Goal: Information Seeking & Learning: Learn about a topic

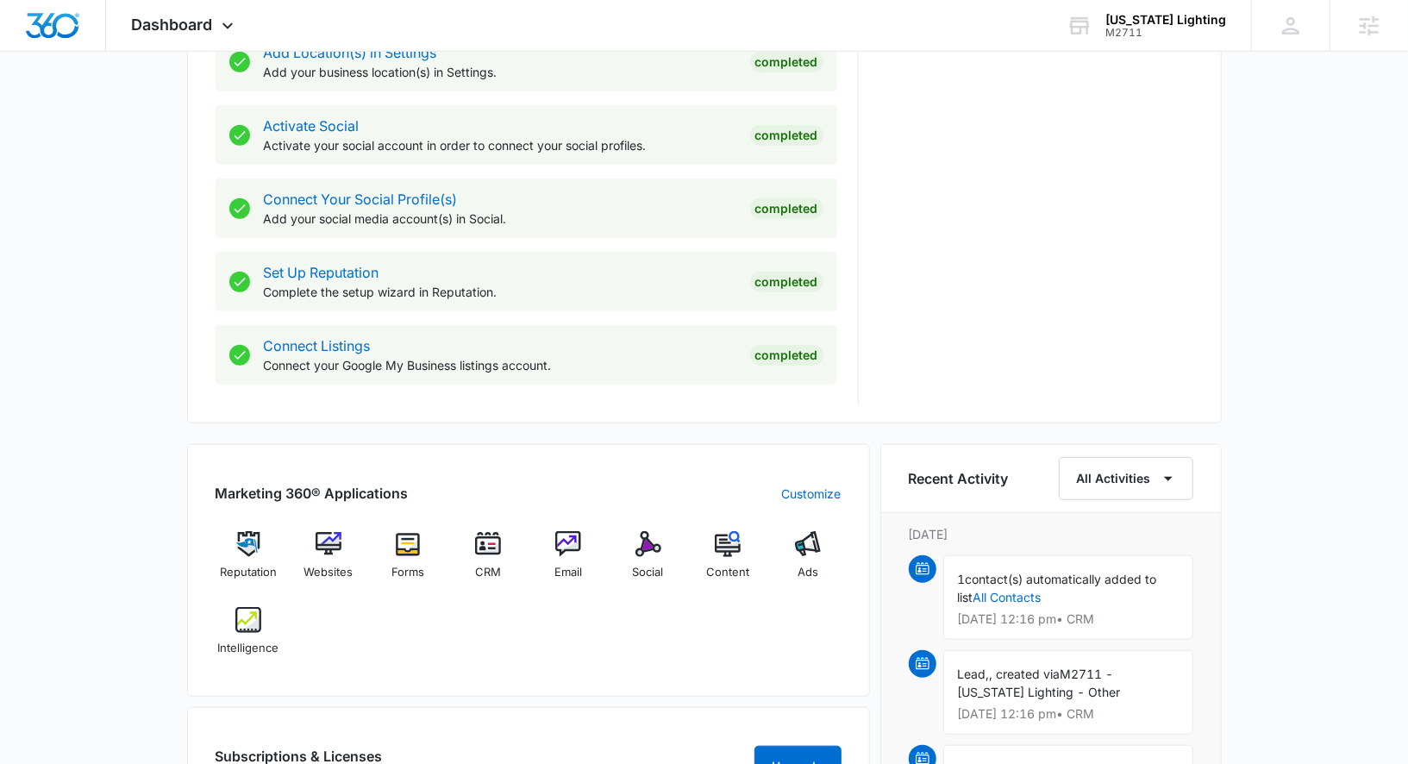
scroll to position [713, 0]
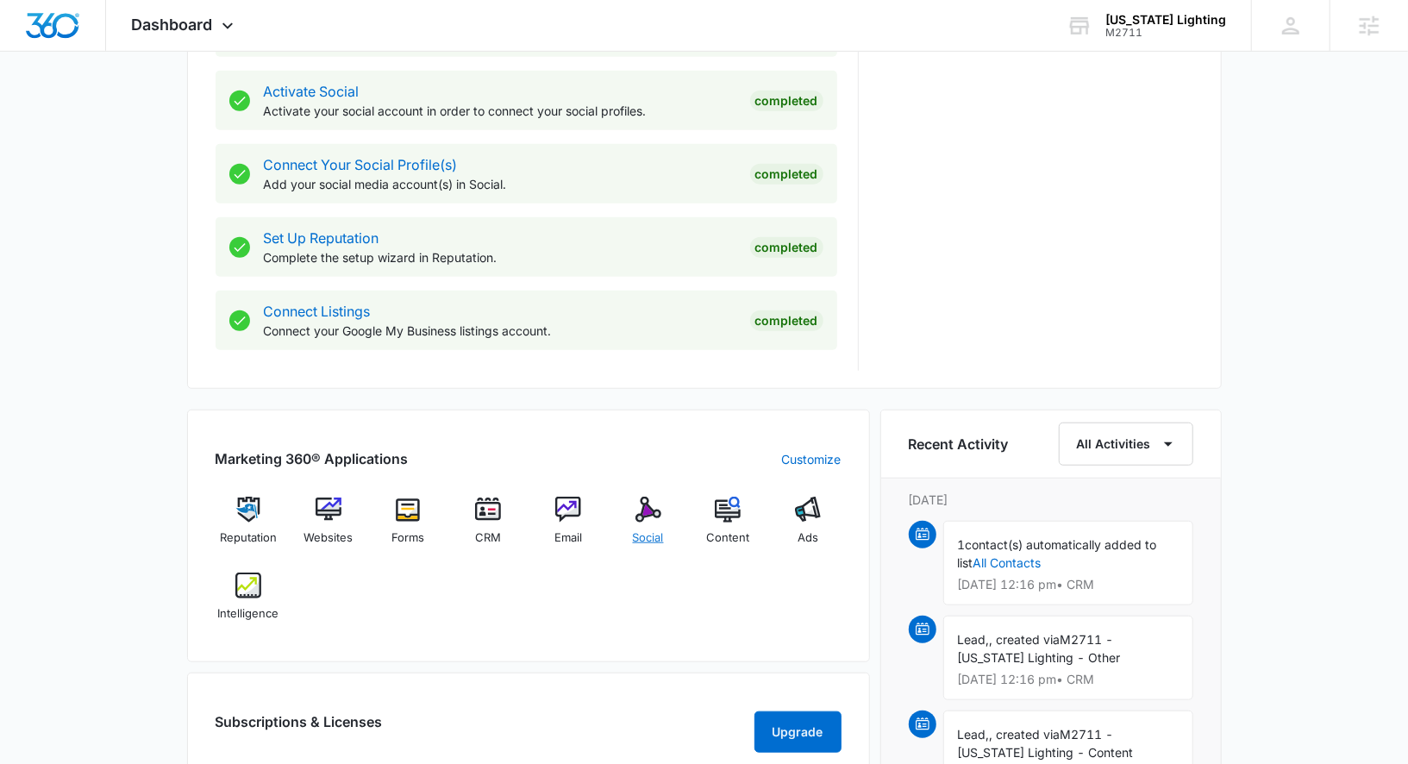
click at [656, 523] on div "Social" at bounding box center [648, 528] width 66 height 62
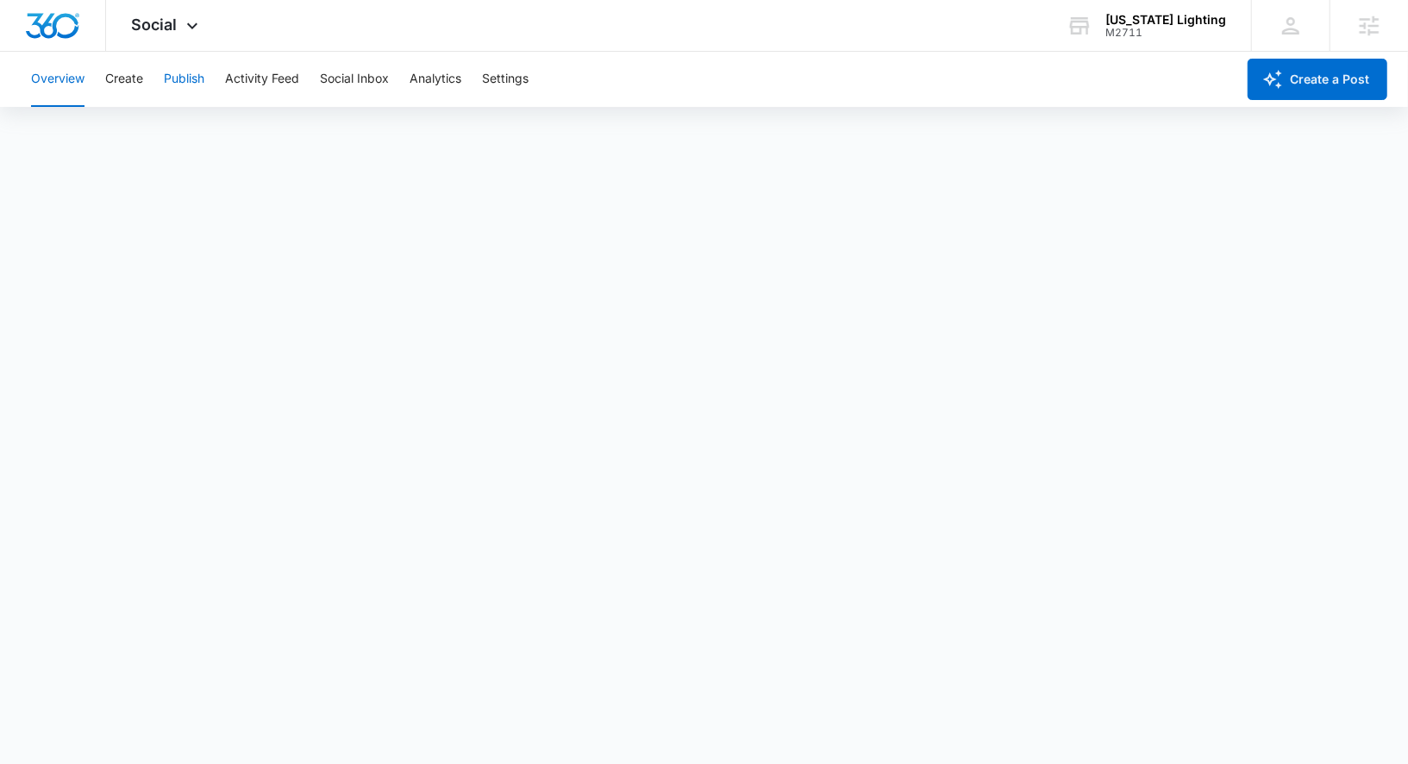
click at [194, 82] on button "Publish" at bounding box center [184, 79] width 41 height 55
click at [439, 83] on button "Analytics" at bounding box center [436, 79] width 52 height 55
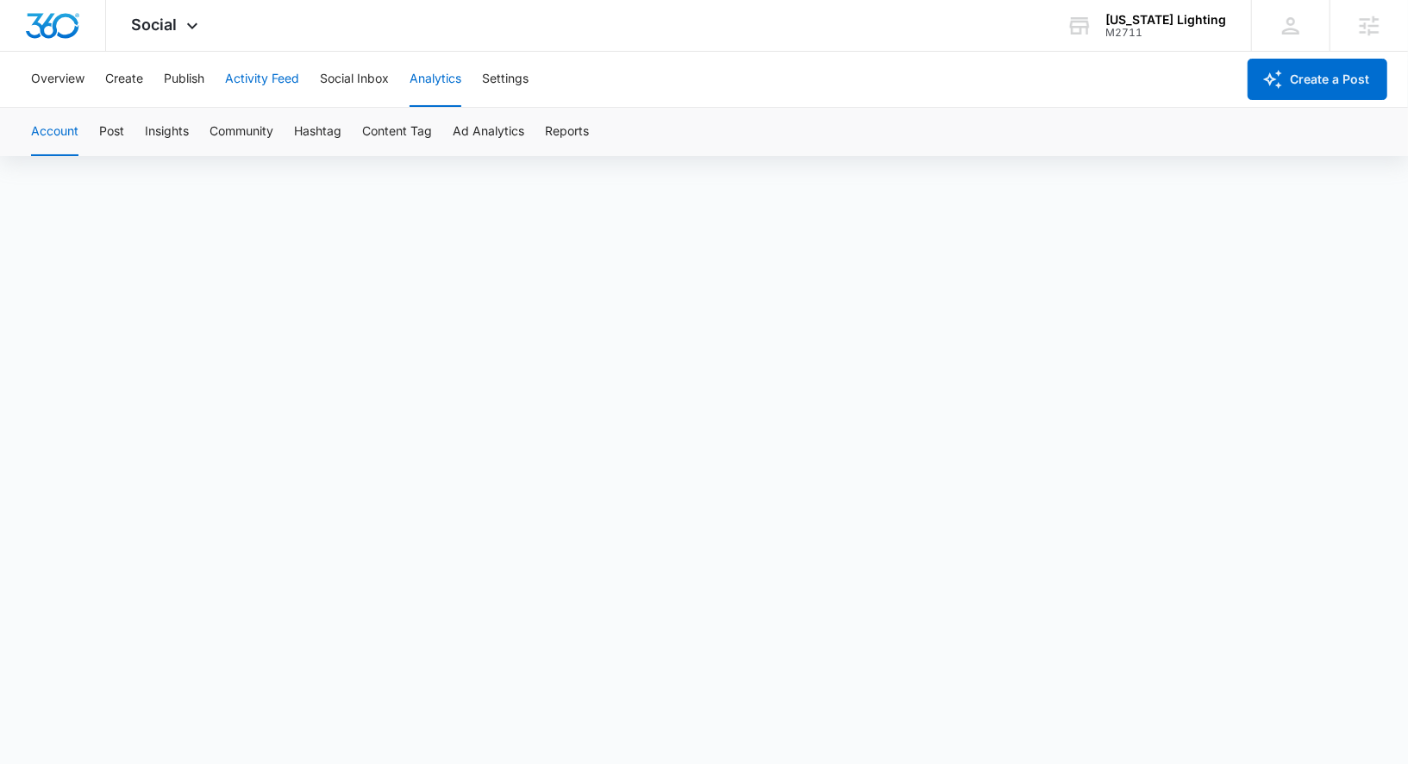
click at [243, 81] on button "Activity Feed" at bounding box center [262, 79] width 74 height 55
click at [187, 84] on button "Publish" at bounding box center [184, 79] width 41 height 55
click at [119, 78] on button "Create" at bounding box center [124, 79] width 38 height 55
click at [166, 126] on button "Approvals" at bounding box center [169, 132] width 58 height 48
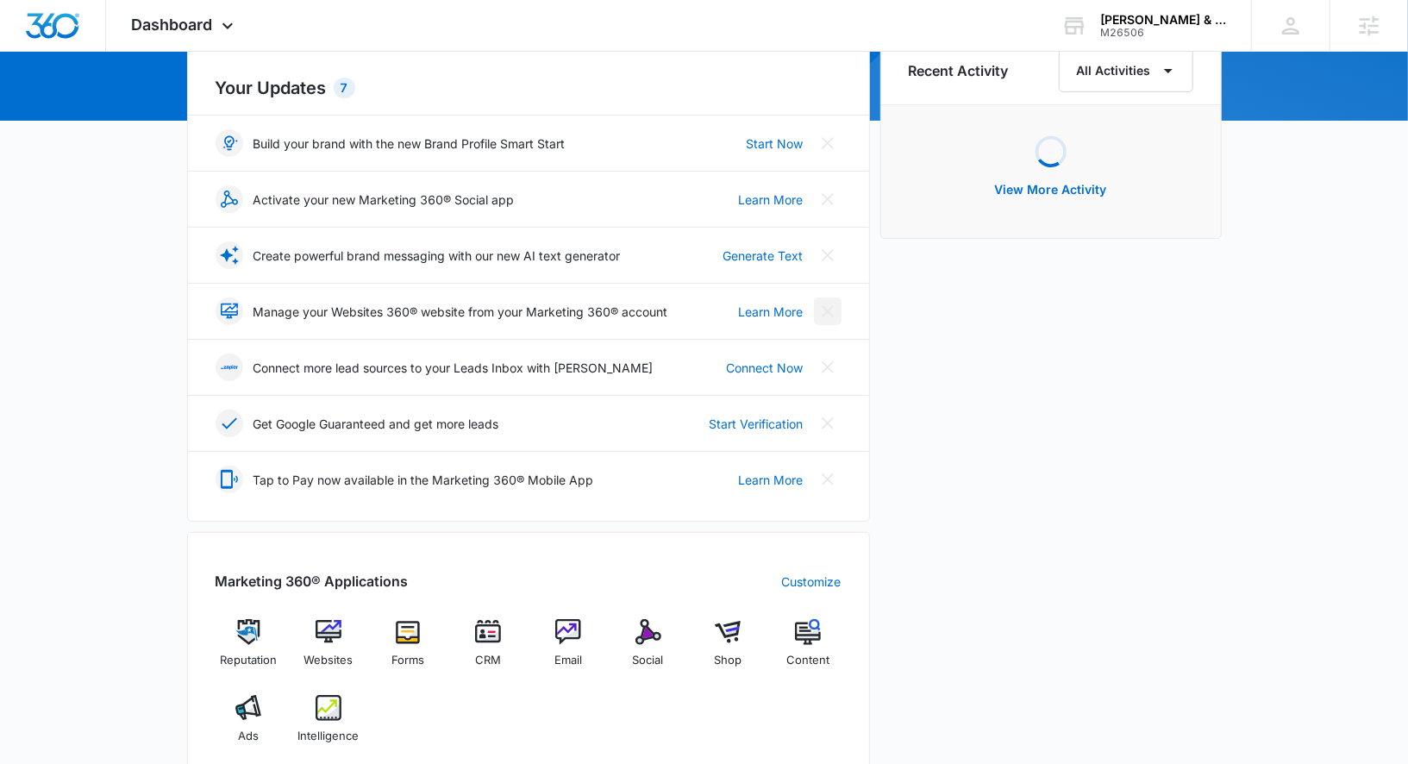
scroll to position [184, 0]
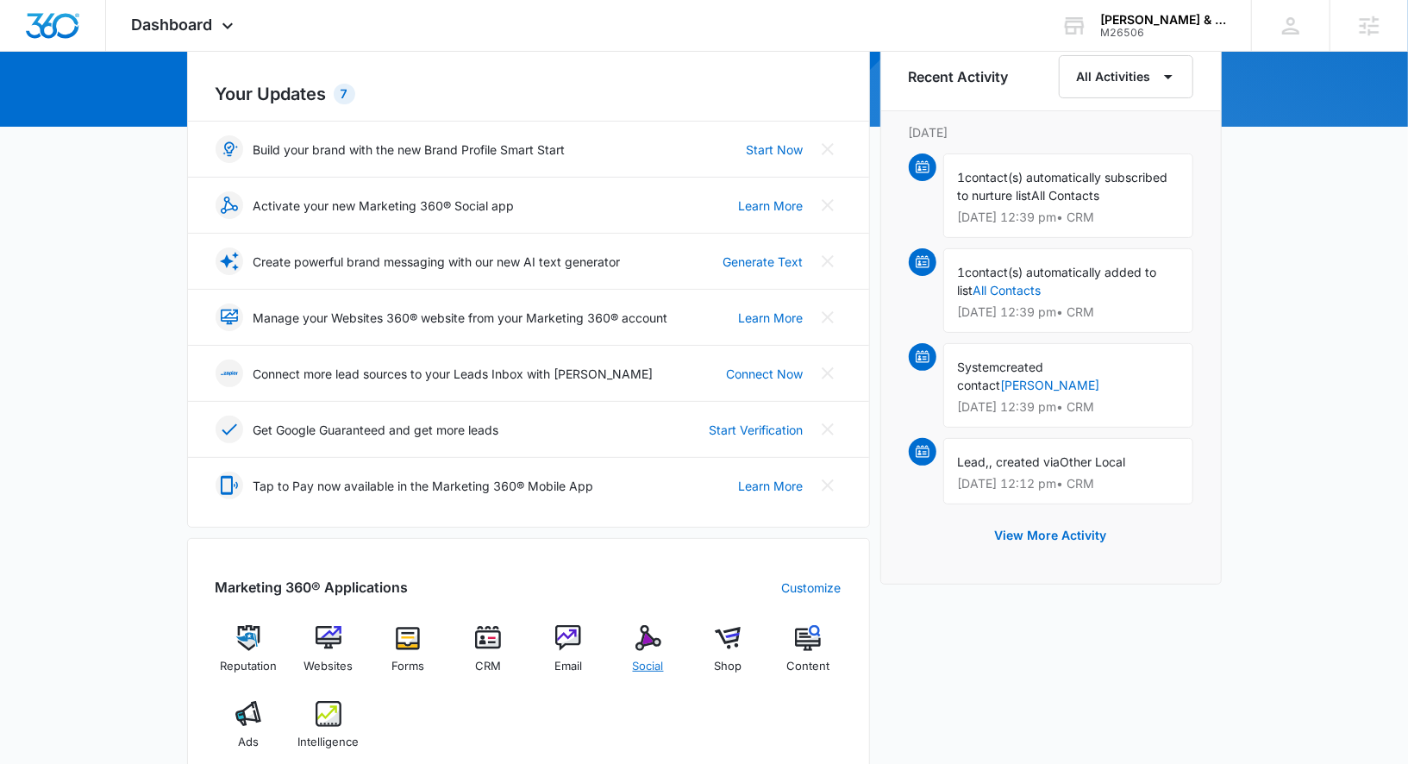
click at [635, 643] on img at bounding box center [648, 638] width 26 height 26
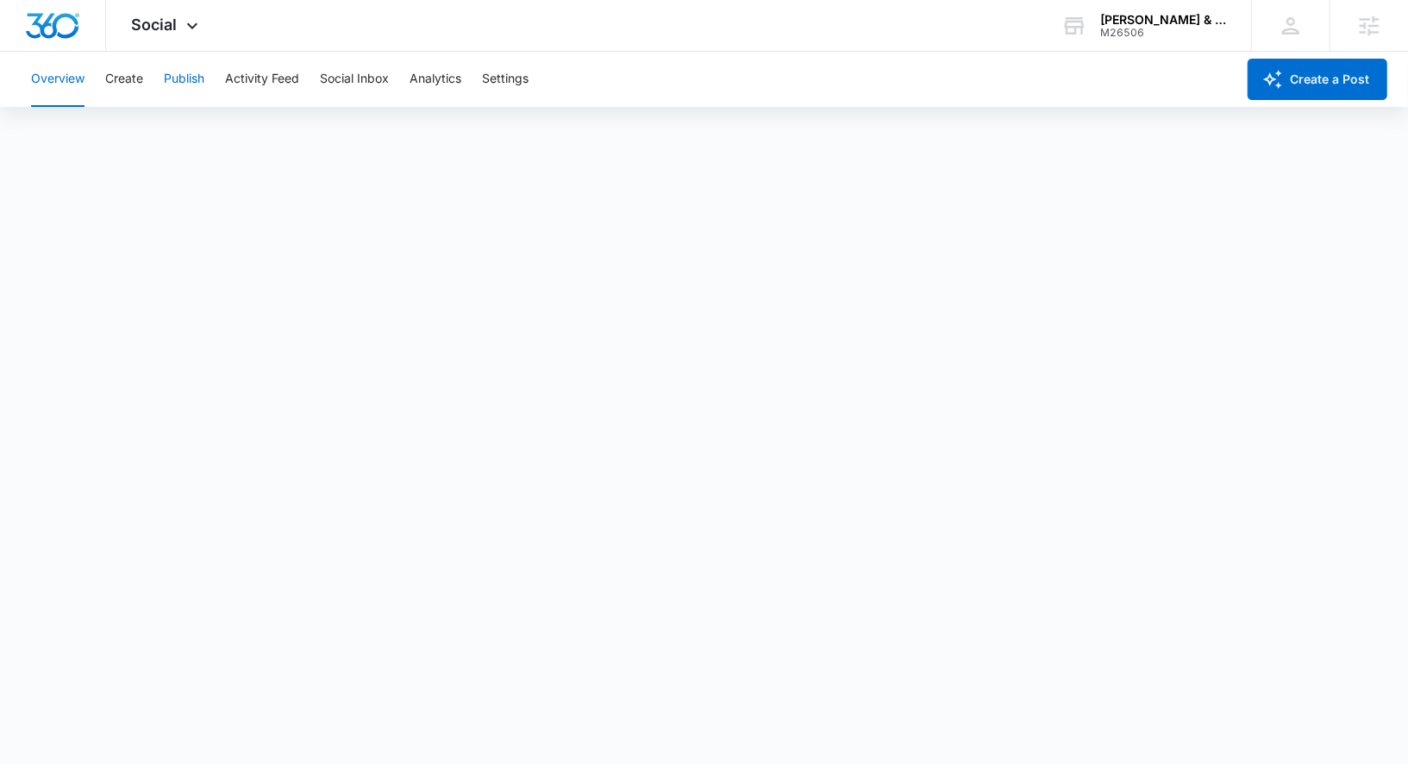
click at [175, 77] on button "Publish" at bounding box center [184, 79] width 41 height 55
click at [153, 135] on button "Schedules" at bounding box center [132, 132] width 59 height 48
click at [118, 76] on button "Create" at bounding box center [124, 79] width 38 height 55
click at [170, 132] on button "Approvals" at bounding box center [169, 132] width 58 height 48
click at [97, 137] on button "Content Library" at bounding box center [75, 132] width 88 height 48
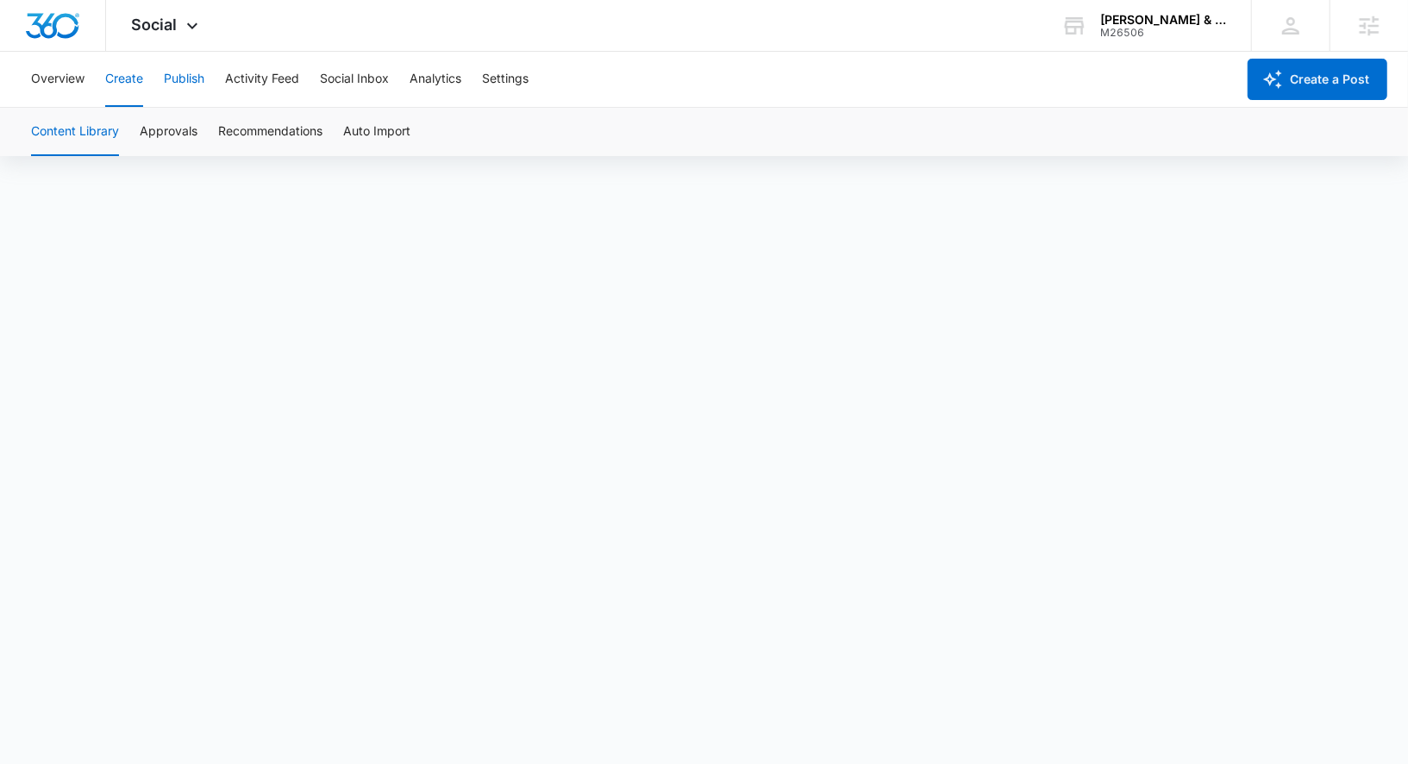
click at [191, 75] on button "Publish" at bounding box center [184, 79] width 41 height 55
click at [129, 77] on button "Create" at bounding box center [124, 79] width 38 height 55
click at [165, 132] on button "Approvals" at bounding box center [169, 132] width 58 height 48
click at [180, 88] on button "Publish" at bounding box center [184, 79] width 41 height 55
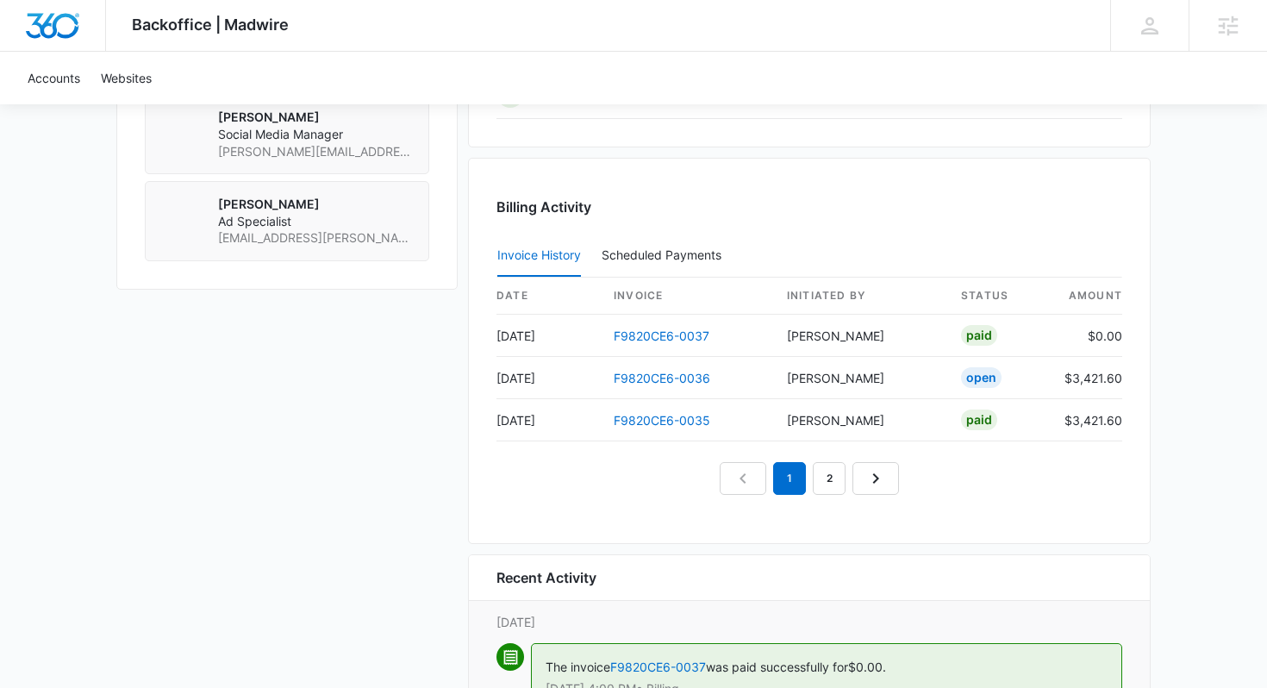
scroll to position [1669, 0]
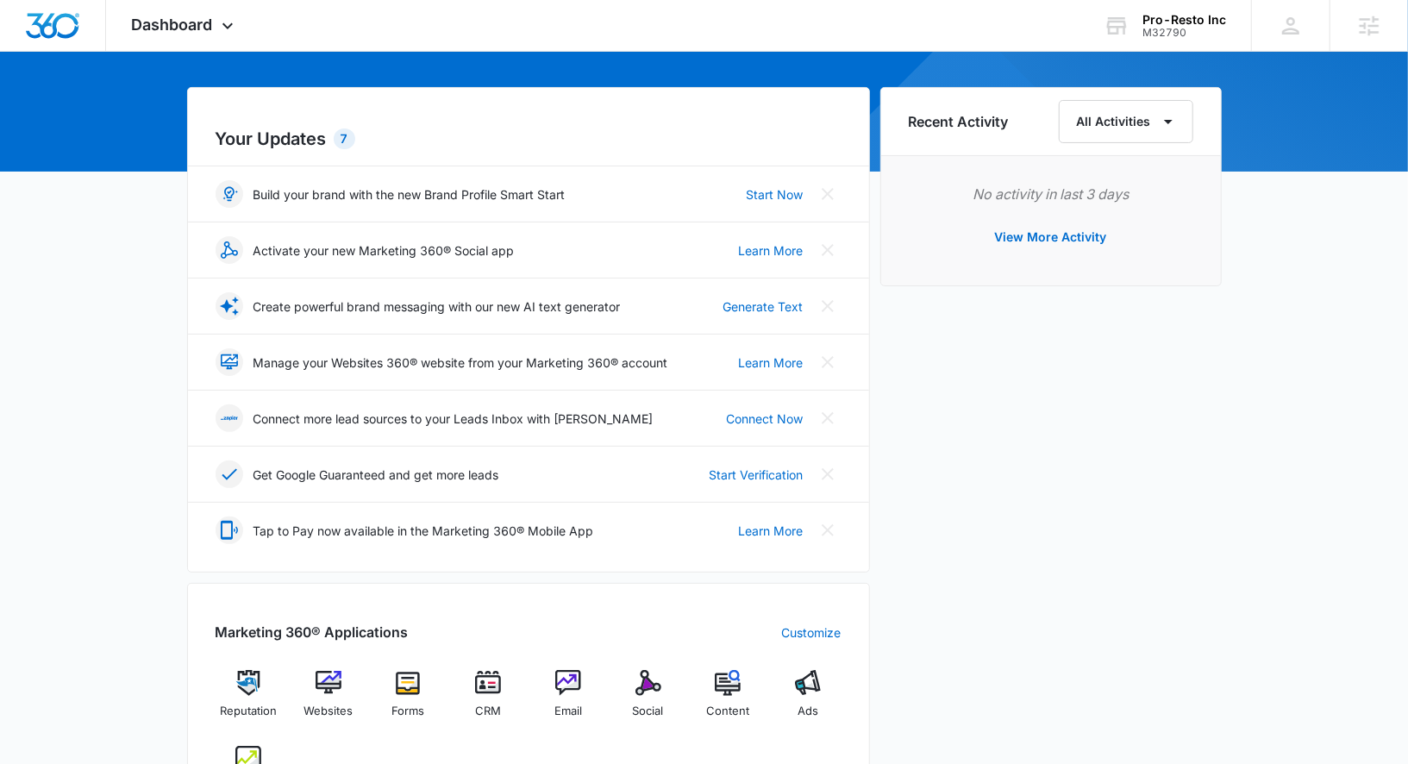
scroll to position [144, 0]
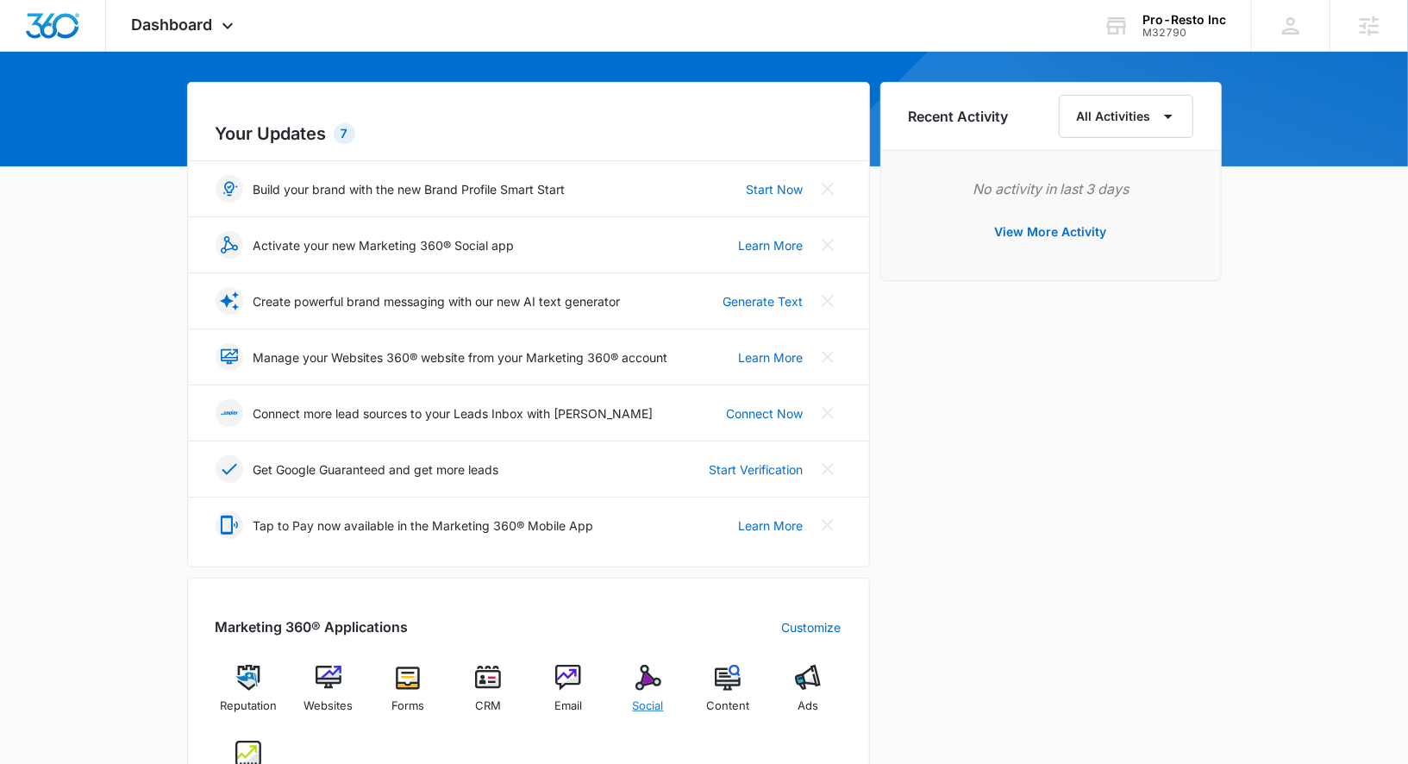
click at [643, 687] on div "Social" at bounding box center [648, 696] width 66 height 62
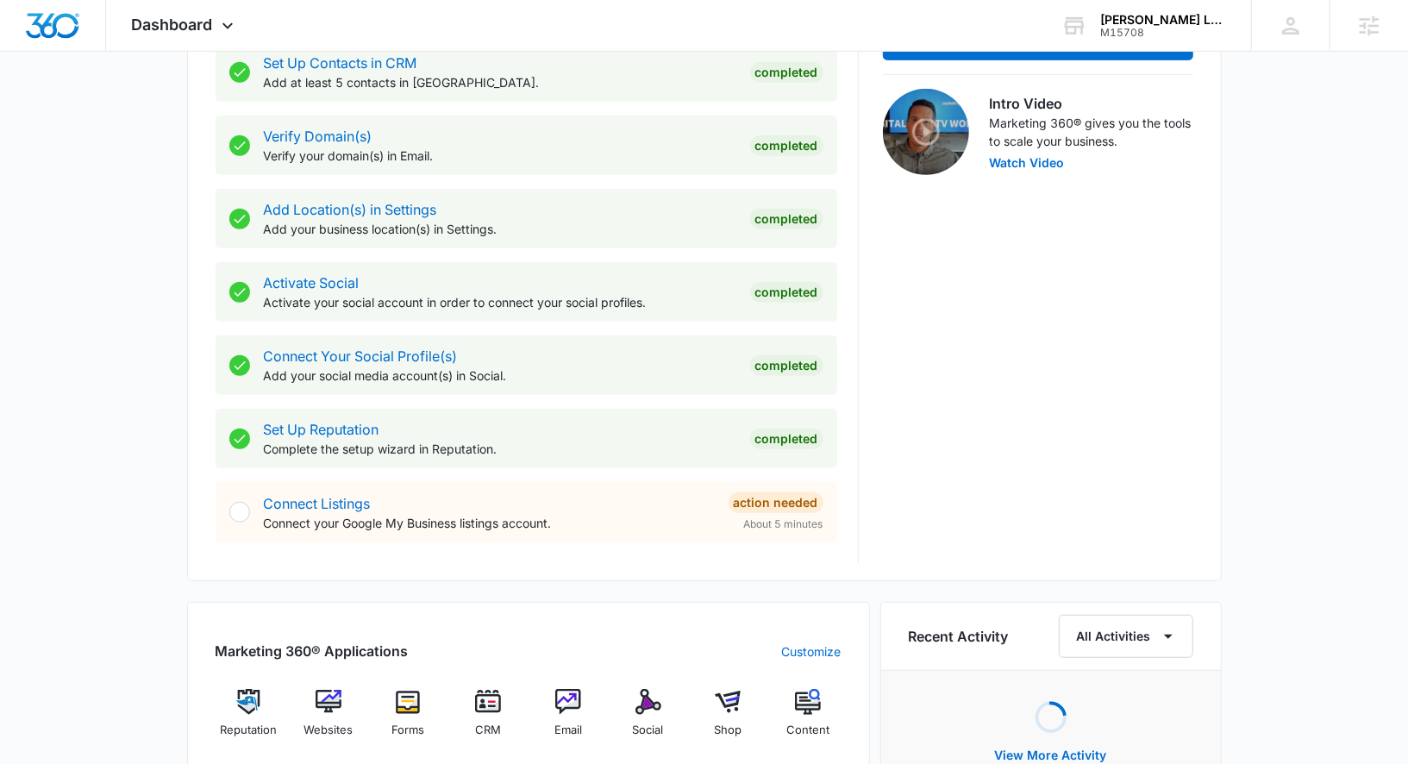
scroll to position [744, 0]
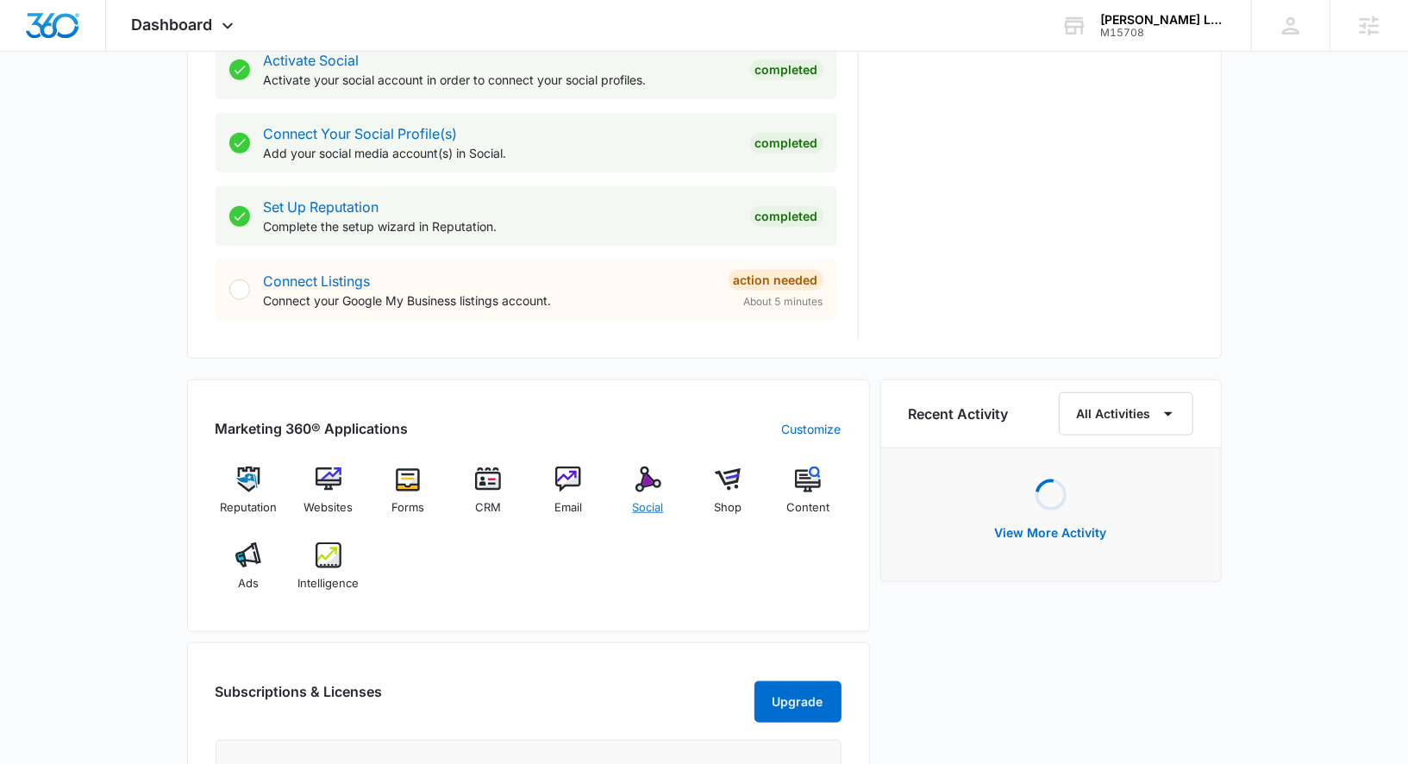
click at [651, 501] on span "Social" at bounding box center [648, 507] width 31 height 17
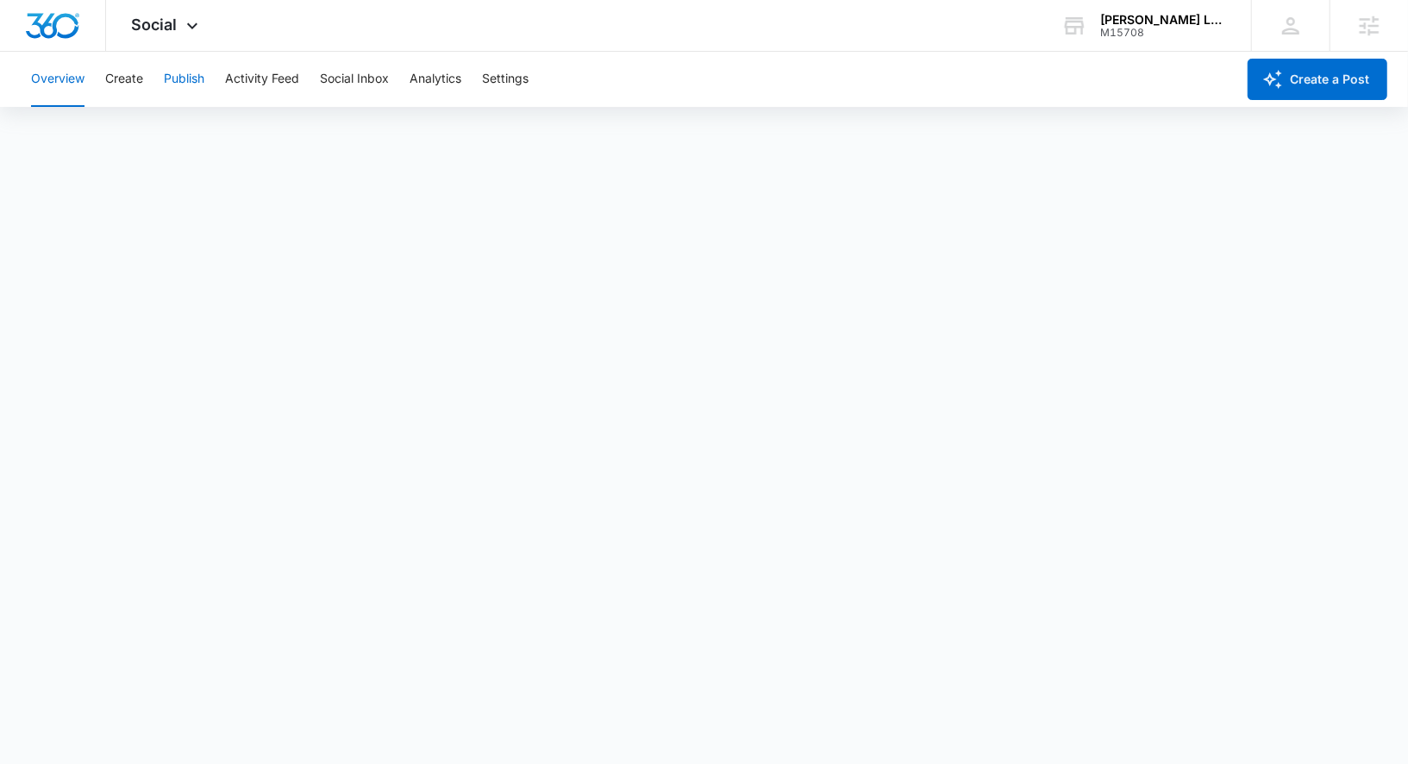
click at [203, 76] on button "Publish" at bounding box center [184, 79] width 41 height 55
click at [129, 81] on button "Create" at bounding box center [124, 79] width 38 height 55
click at [172, 133] on button "Approvals" at bounding box center [169, 132] width 58 height 48
click at [434, 84] on button "Analytics" at bounding box center [436, 79] width 52 height 55
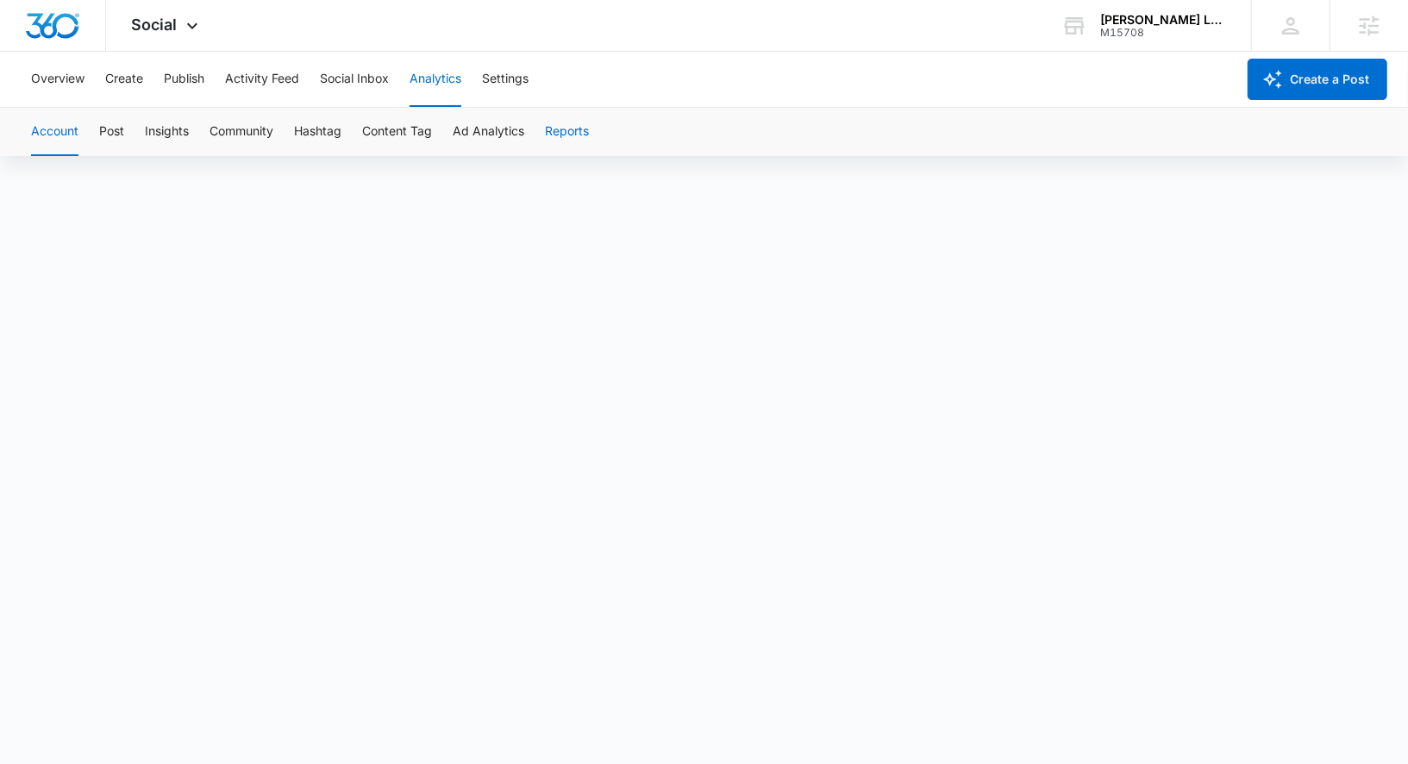
click at [573, 118] on button "Reports" at bounding box center [567, 132] width 44 height 48
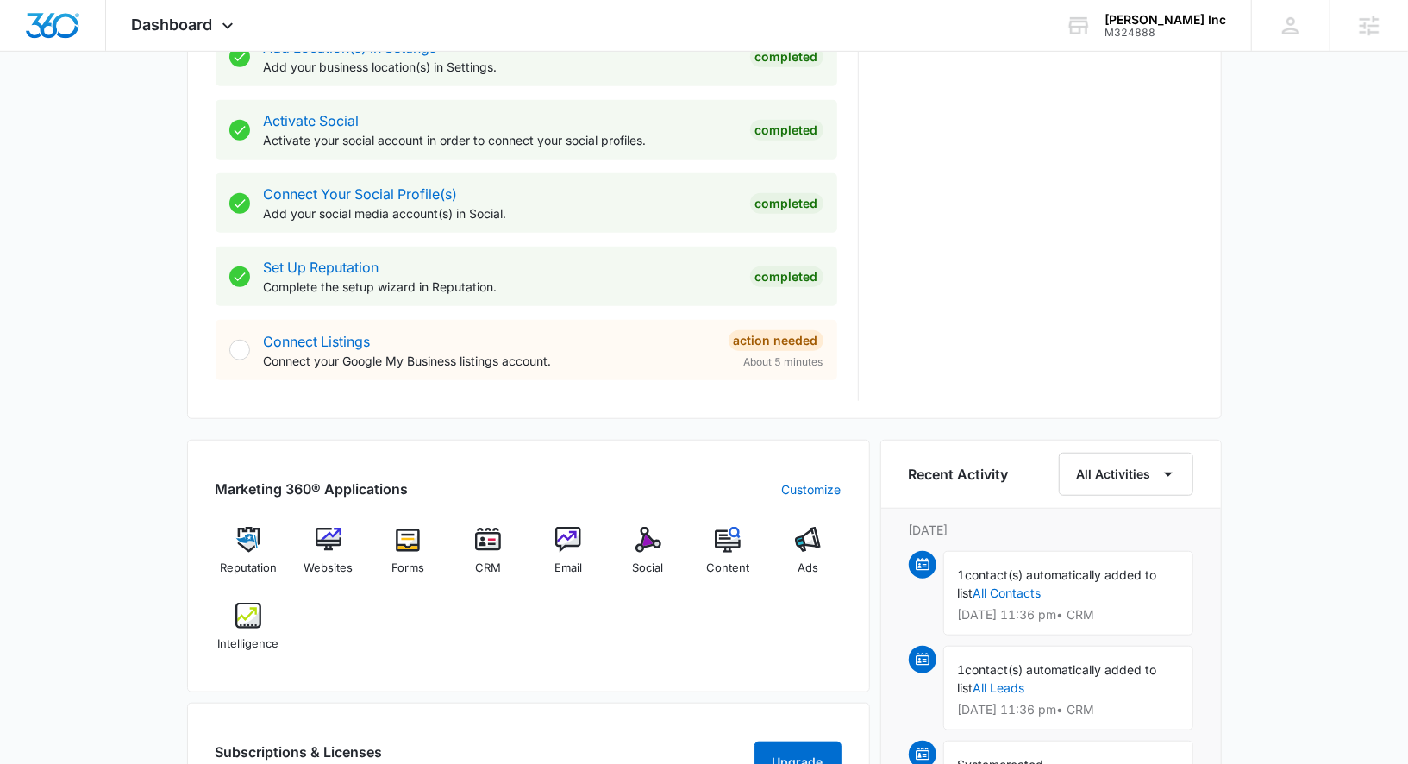
scroll to position [685, 0]
click at [653, 564] on span "Social" at bounding box center [648, 567] width 31 height 17
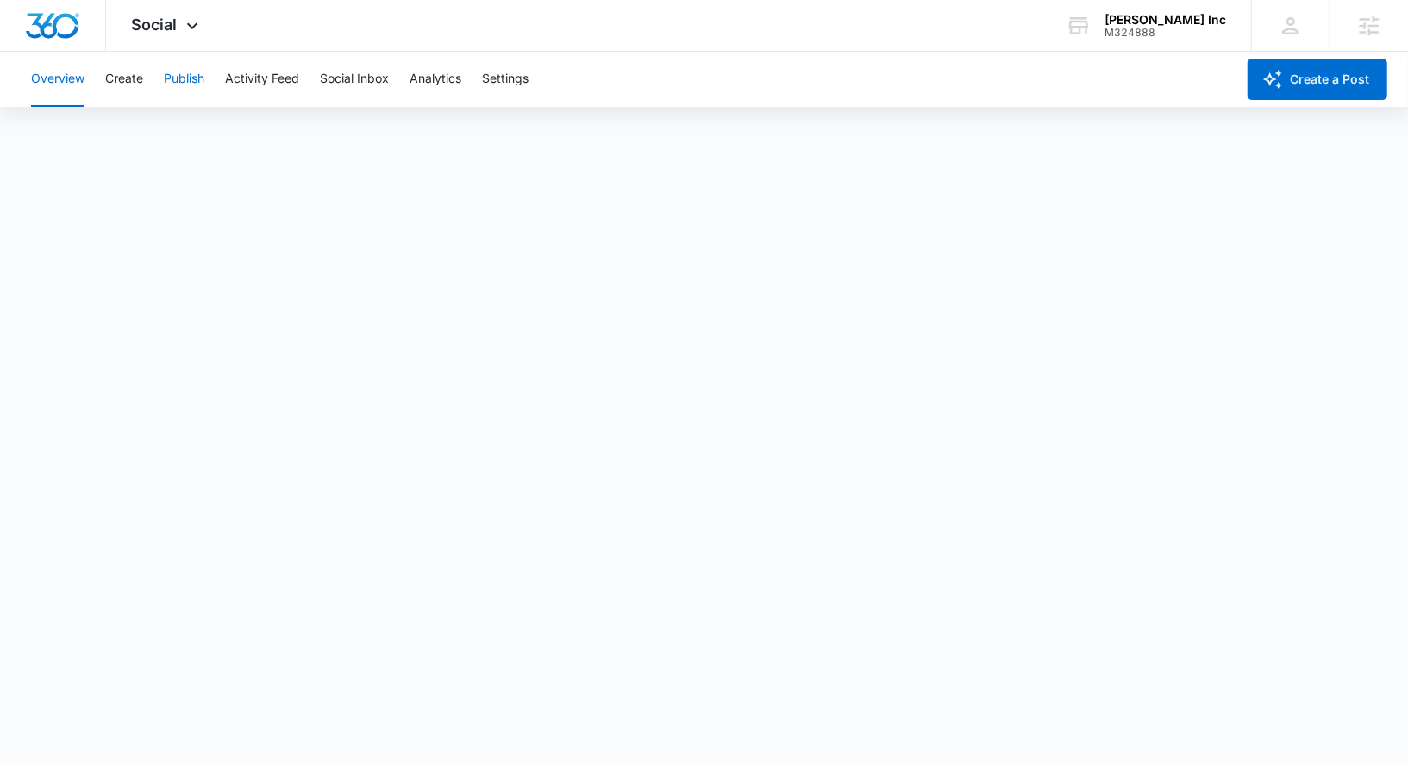
click at [187, 75] on button "Publish" at bounding box center [184, 79] width 41 height 55
click at [427, 79] on button "Analytics" at bounding box center [436, 79] width 52 height 55
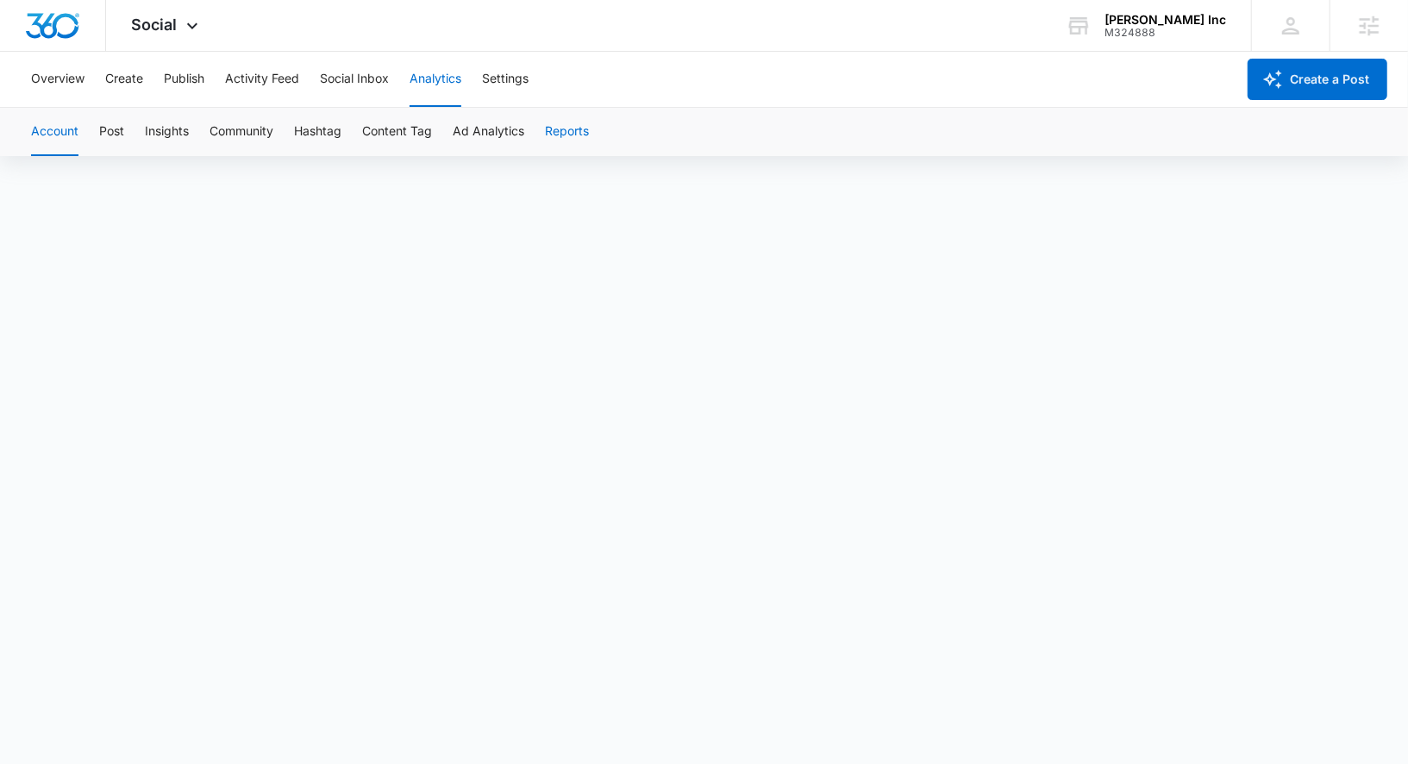
click at [568, 125] on button "Reports" at bounding box center [567, 132] width 44 height 48
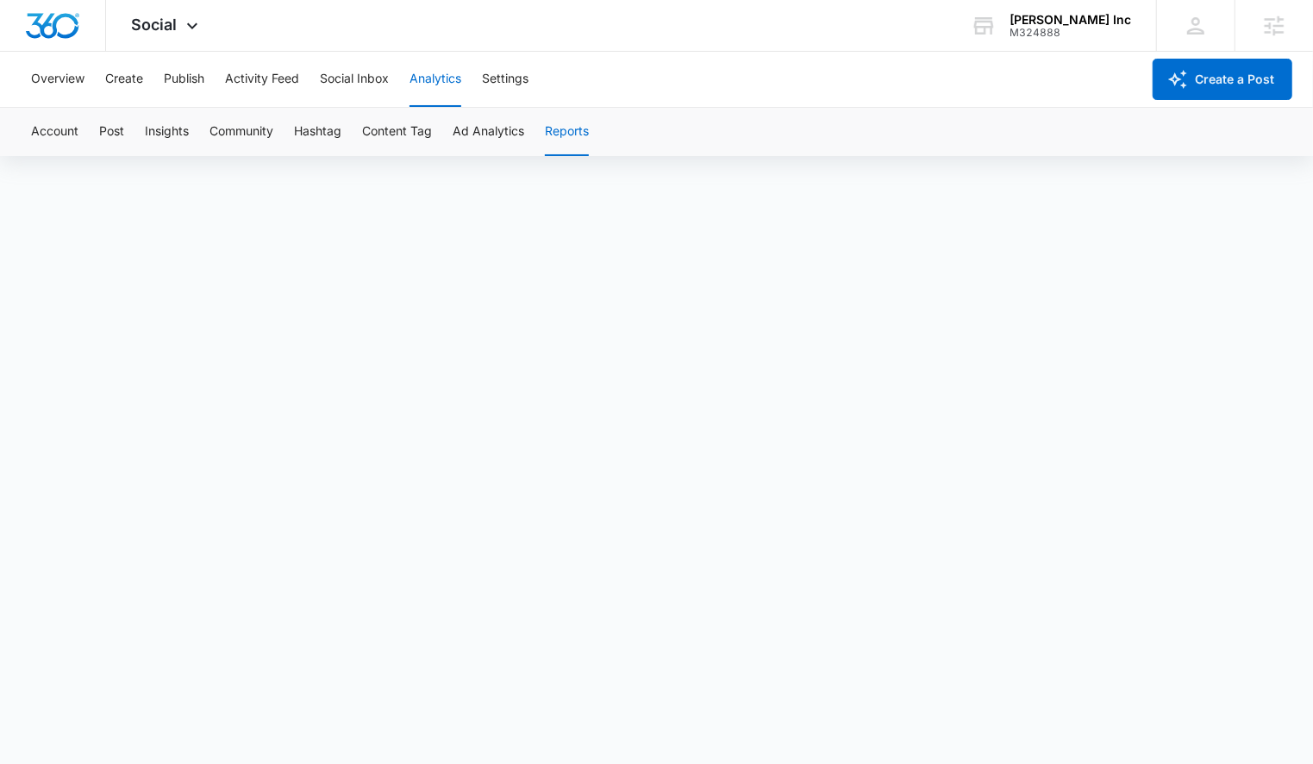
click at [127, 131] on div "Account Post Insights Community Hashtag Content Tag Ad Analytics Reports" at bounding box center [657, 132] width 1272 height 48
click at [118, 132] on button "Post" at bounding box center [111, 132] width 25 height 48
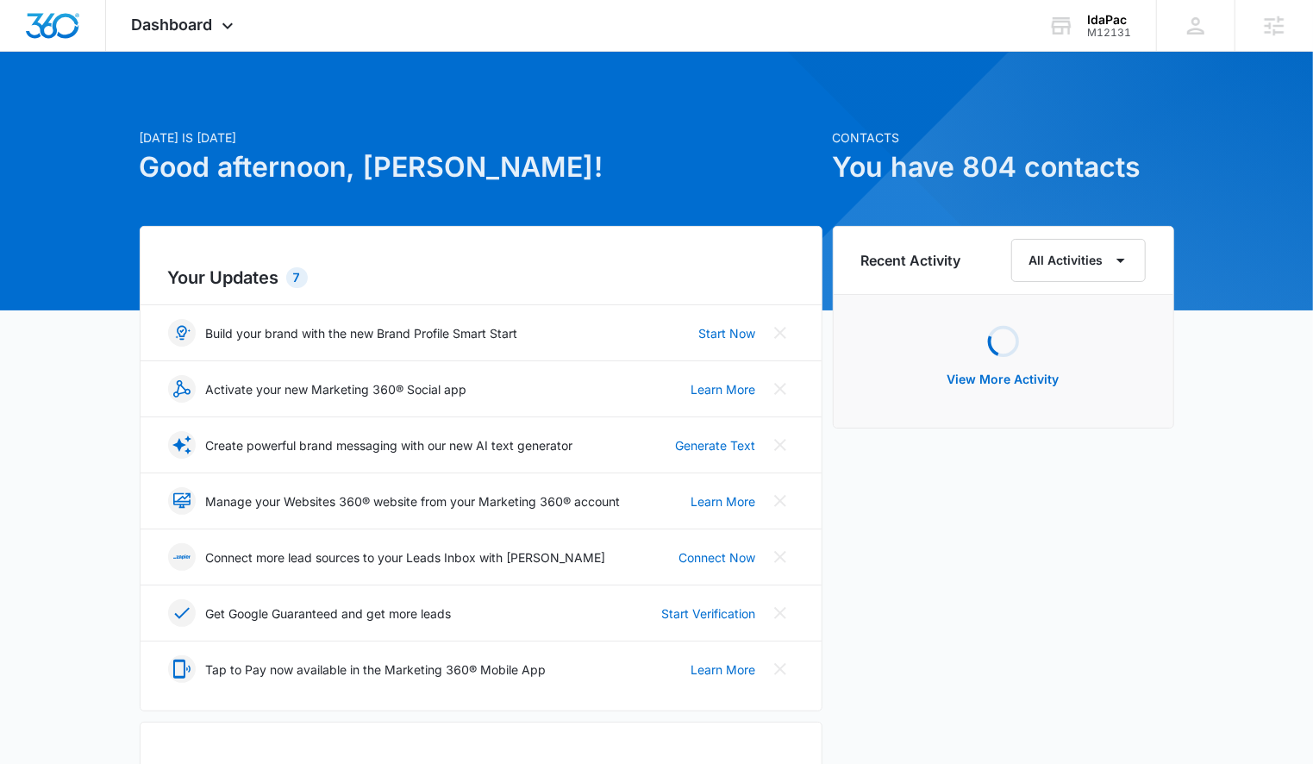
scroll to position [299, 0]
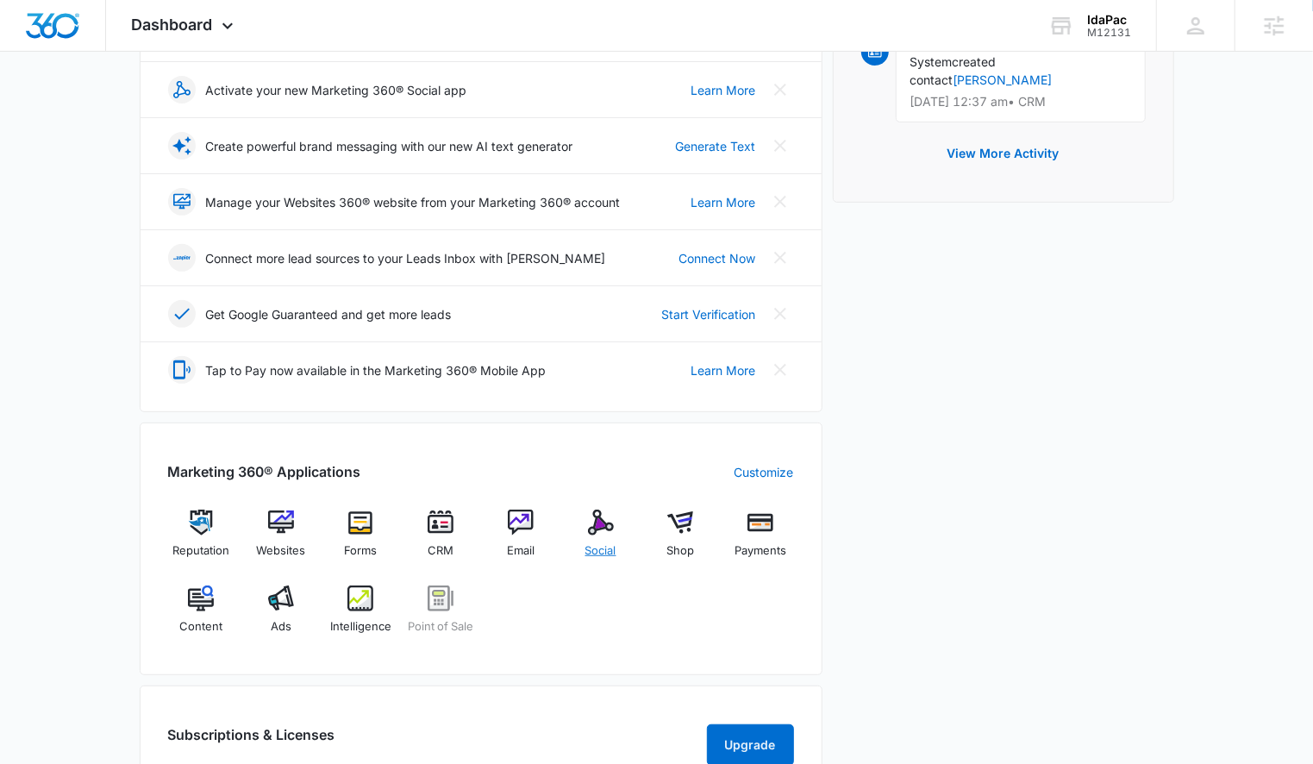
click at [605, 521] on img at bounding box center [601, 523] width 26 height 26
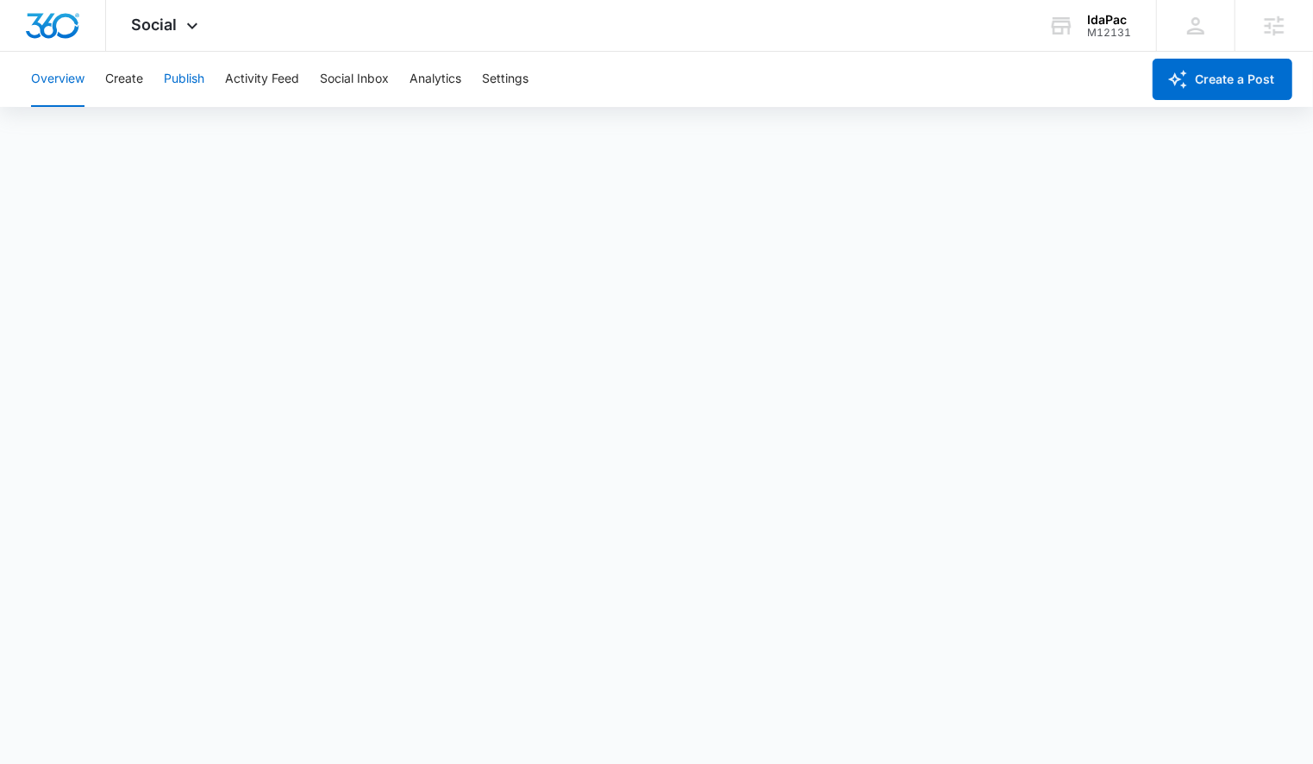
click at [199, 77] on button "Publish" at bounding box center [184, 79] width 41 height 55
click at [522, 82] on button "Settings" at bounding box center [505, 79] width 47 height 55
click at [436, 85] on button "Analytics" at bounding box center [436, 79] width 52 height 55
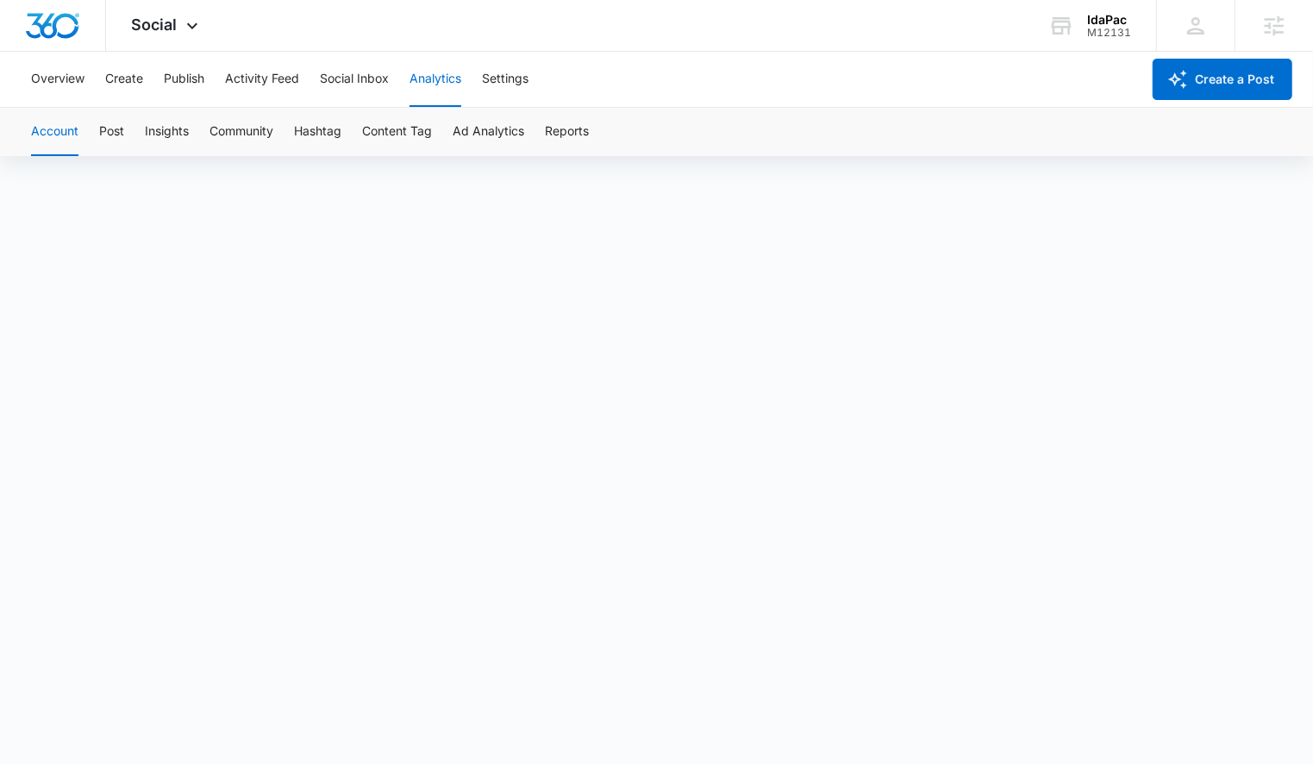
click at [592, 127] on div "Account Post Insights Community Hashtag Content Tag Ad Analytics Reports" at bounding box center [657, 132] width 1272 height 48
click at [571, 133] on button "Reports" at bounding box center [567, 132] width 44 height 48
click at [120, 130] on button "Post" at bounding box center [111, 132] width 25 height 48
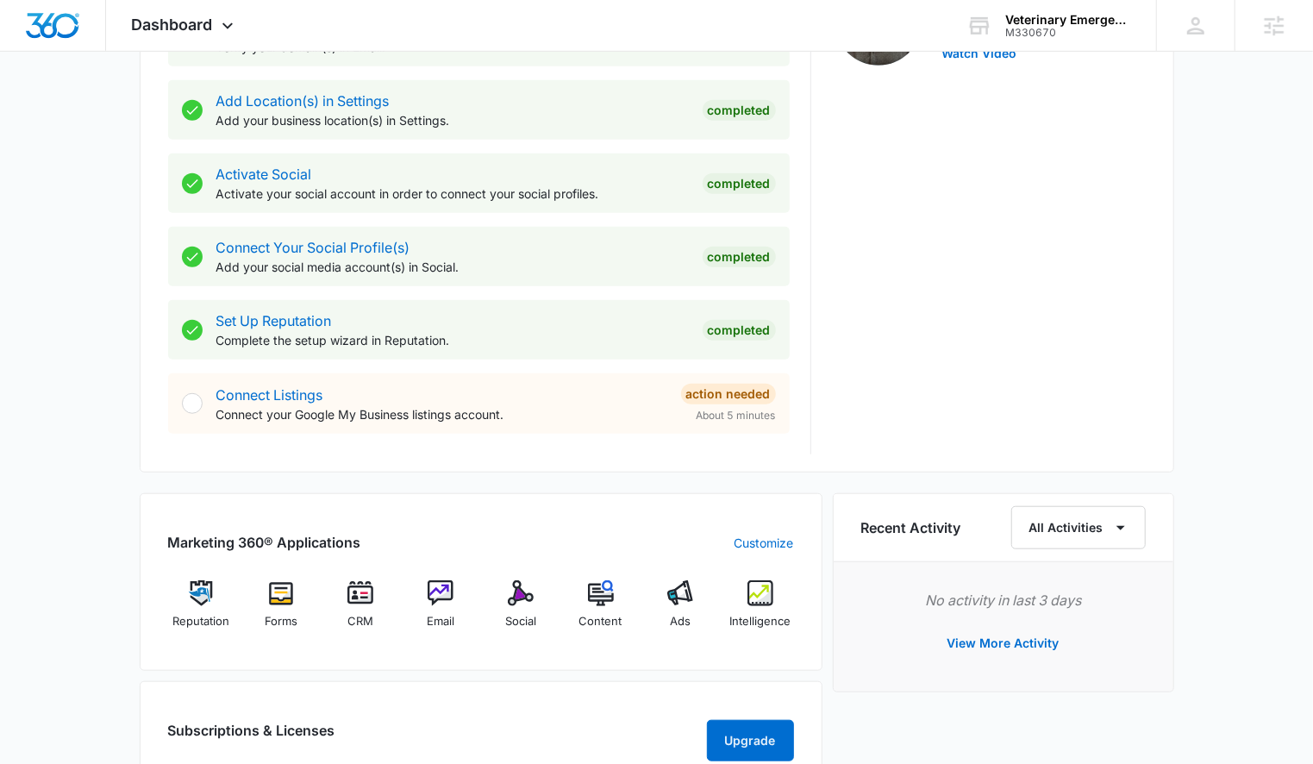
scroll to position [642, 0]
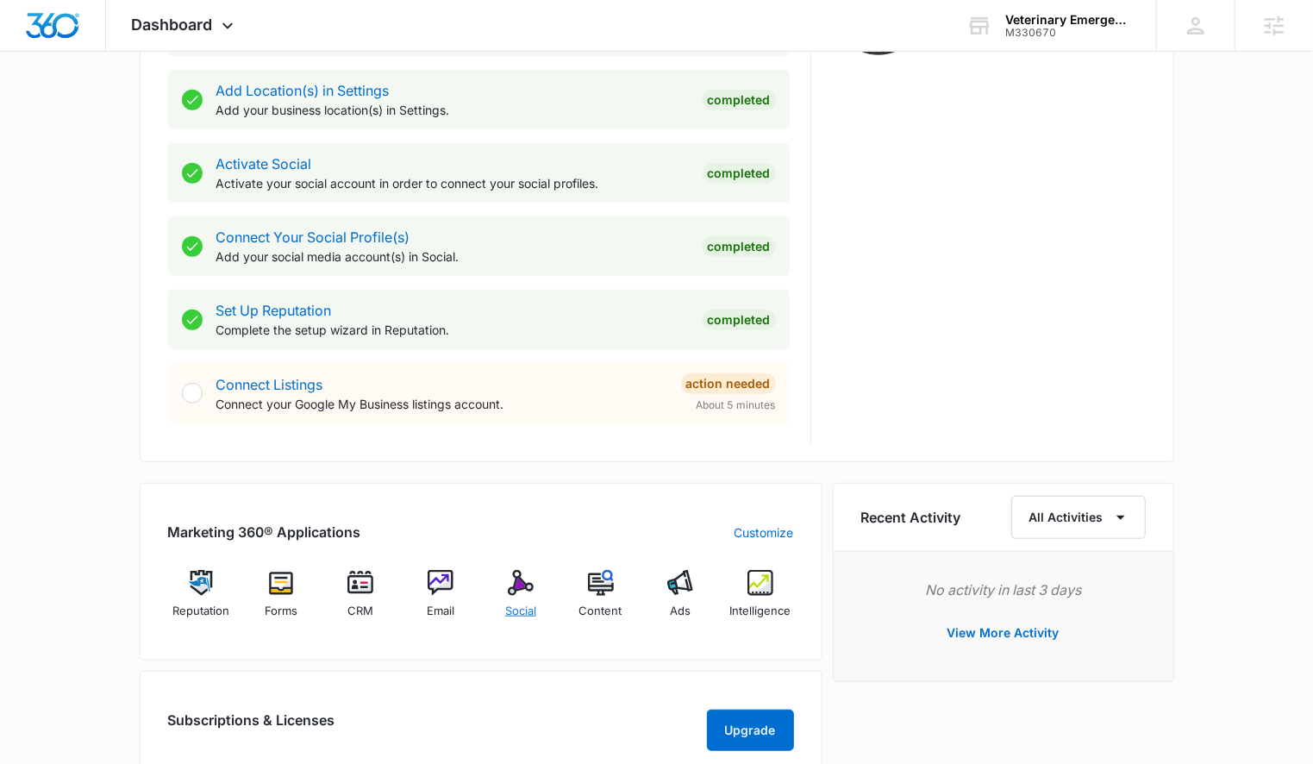
click at [529, 596] on div "Social" at bounding box center [521, 601] width 66 height 62
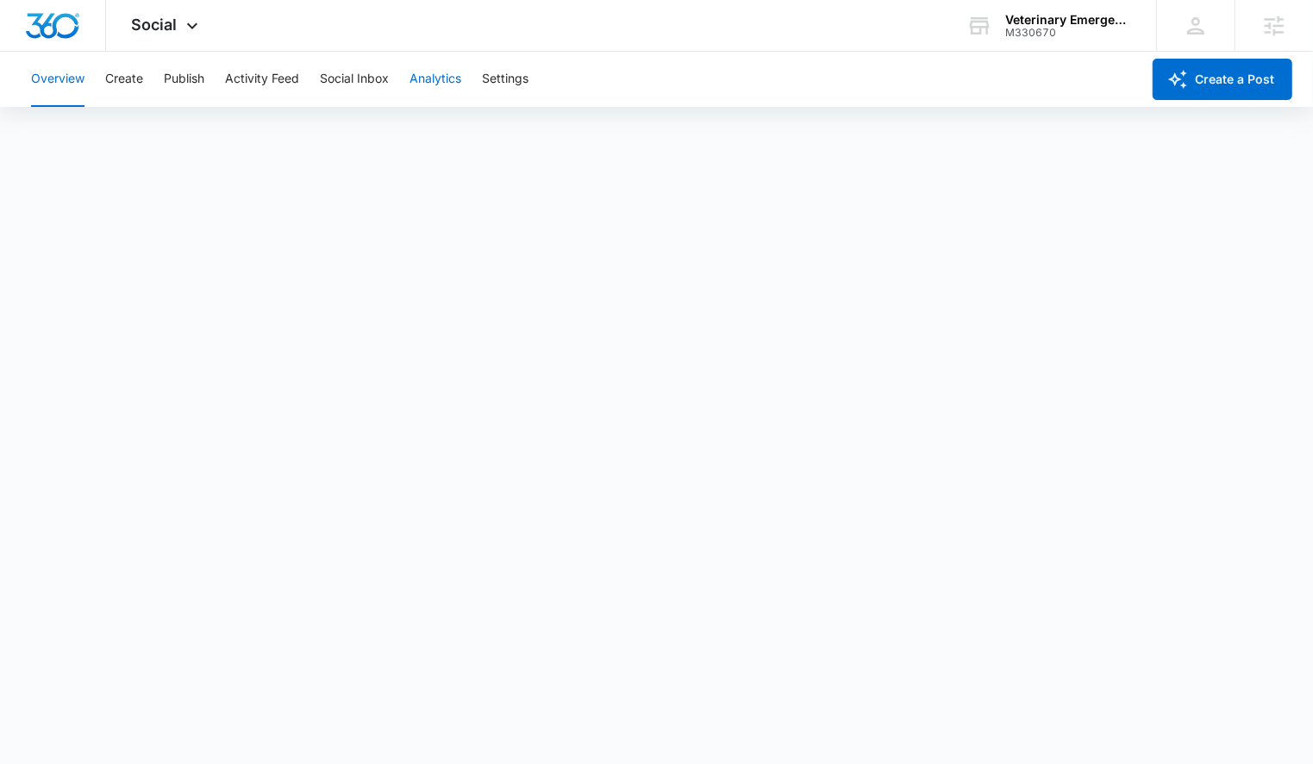
click at [448, 70] on button "Analytics" at bounding box center [436, 79] width 52 height 55
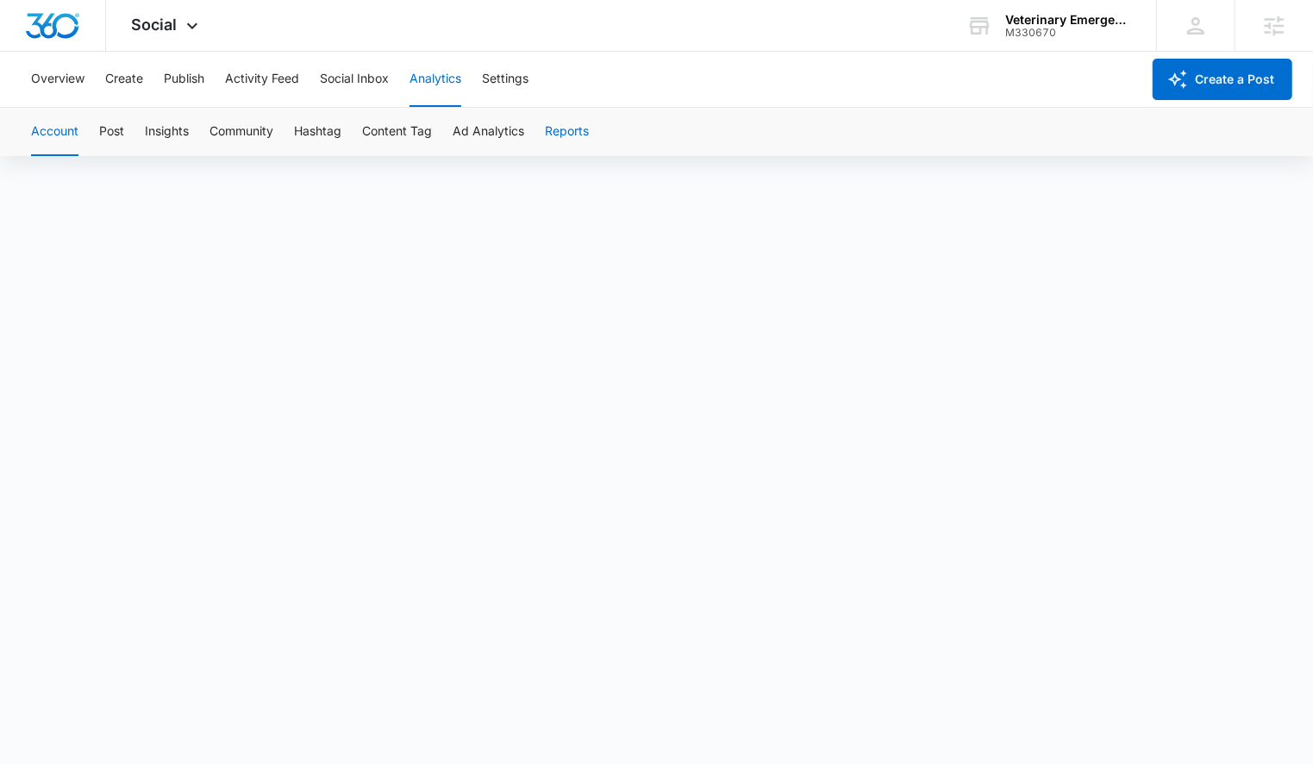
click at [562, 128] on button "Reports" at bounding box center [567, 132] width 44 height 48
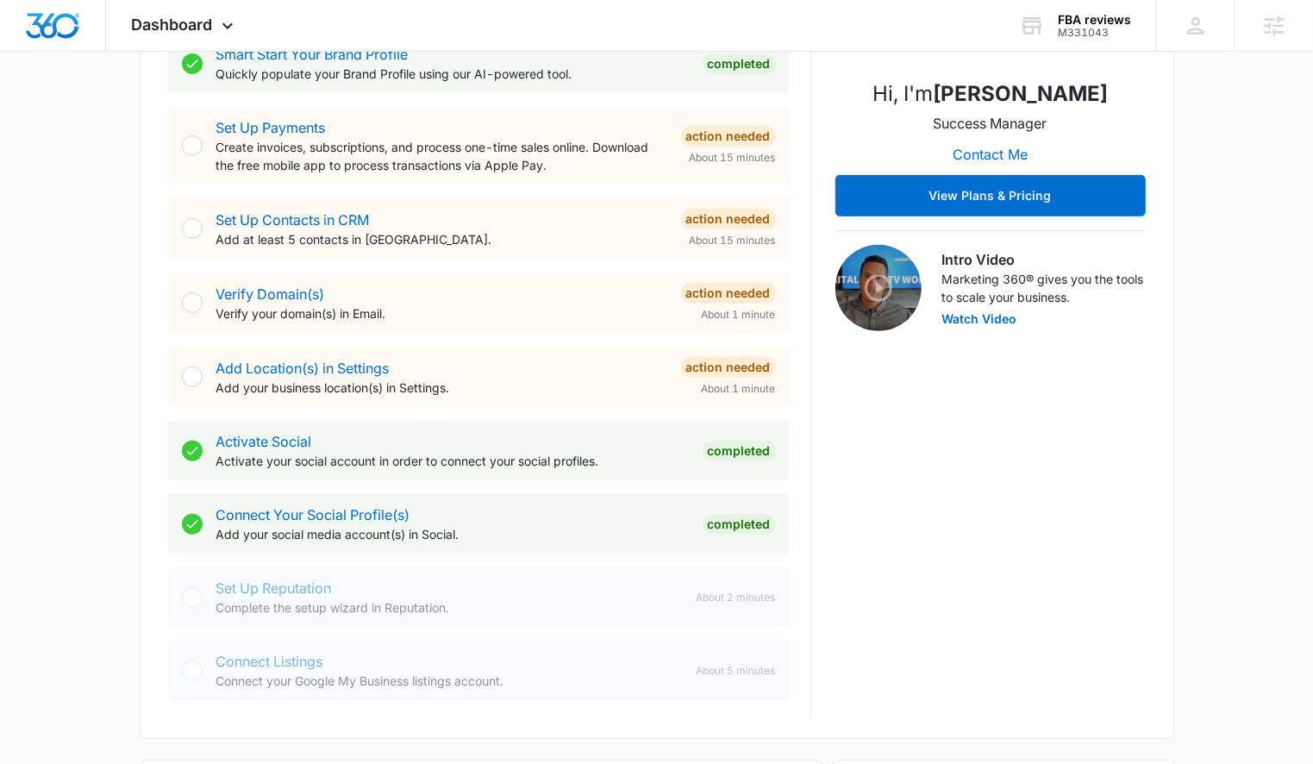
scroll to position [800, 0]
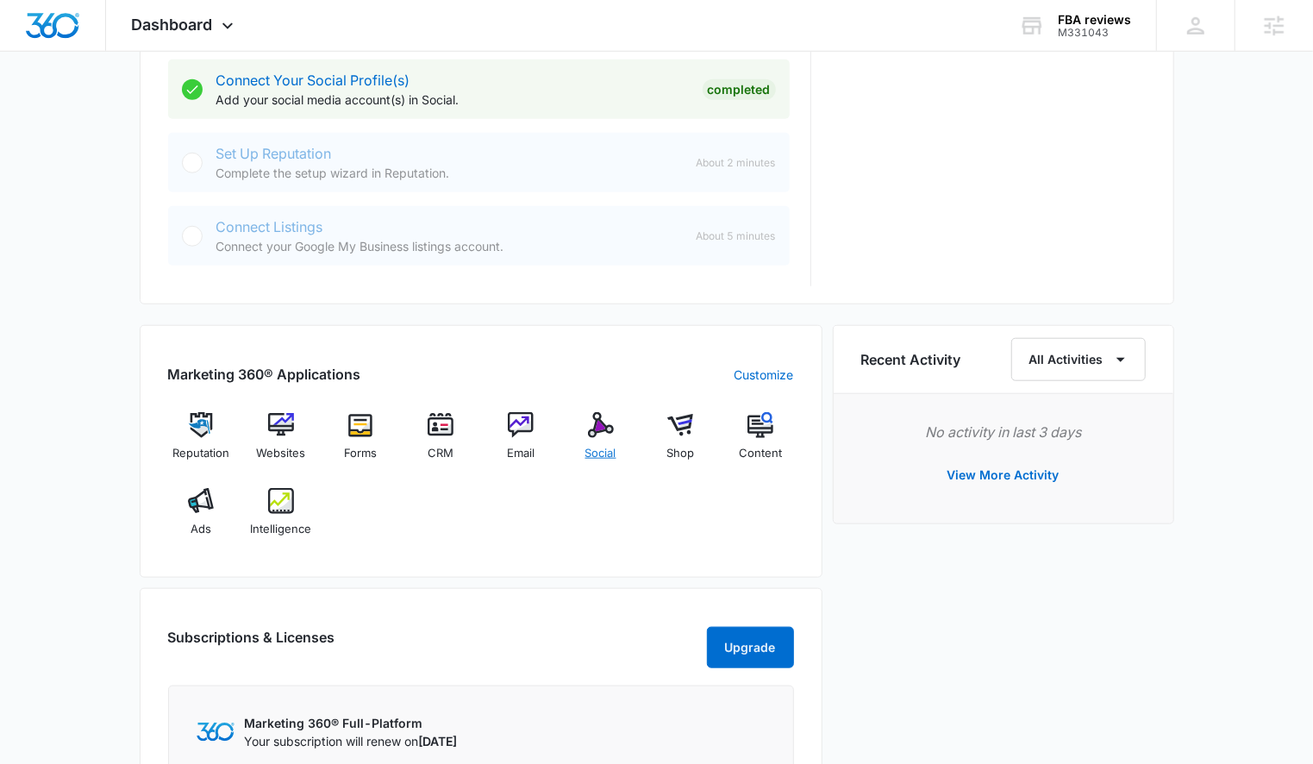
click at [598, 455] on span "Social" at bounding box center [600, 453] width 31 height 17
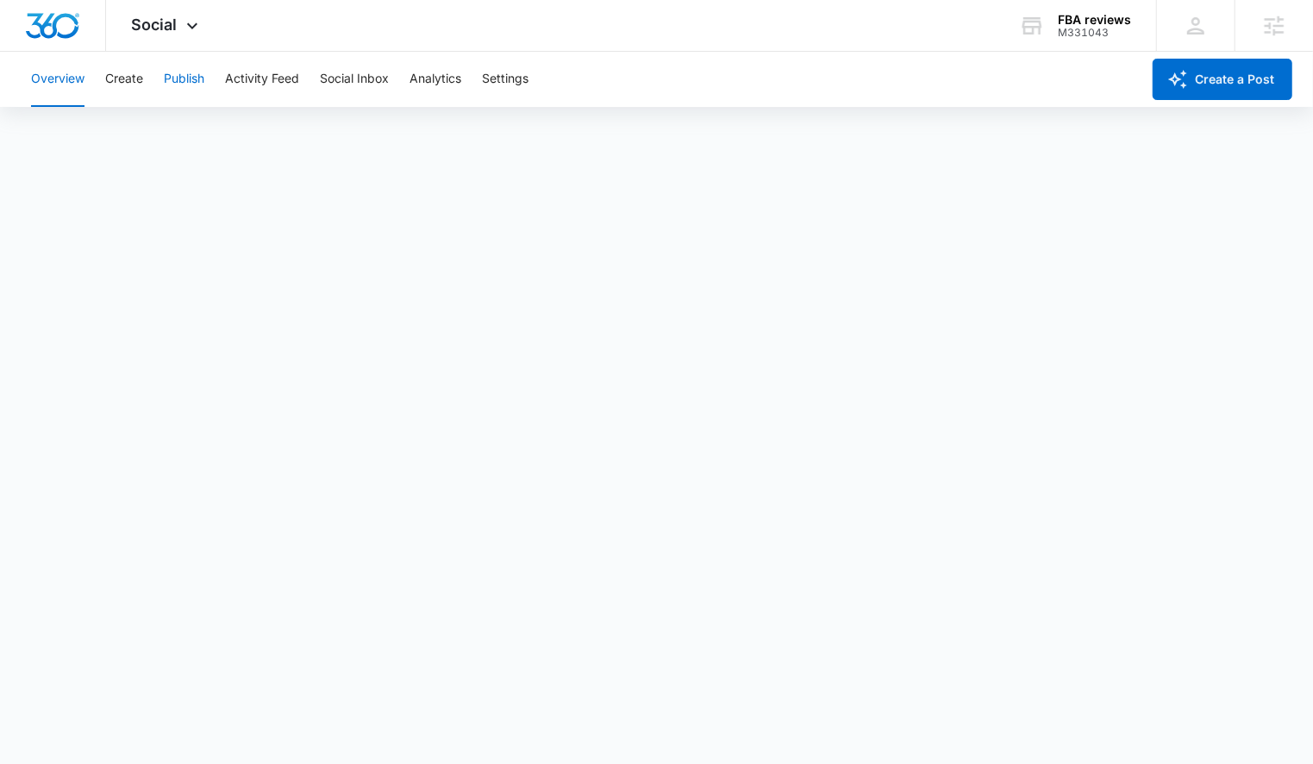
click at [187, 75] on button "Publish" at bounding box center [184, 79] width 41 height 55
click at [506, 88] on button "Settings" at bounding box center [505, 79] width 47 height 55
click at [431, 87] on button "Analytics" at bounding box center [436, 79] width 52 height 55
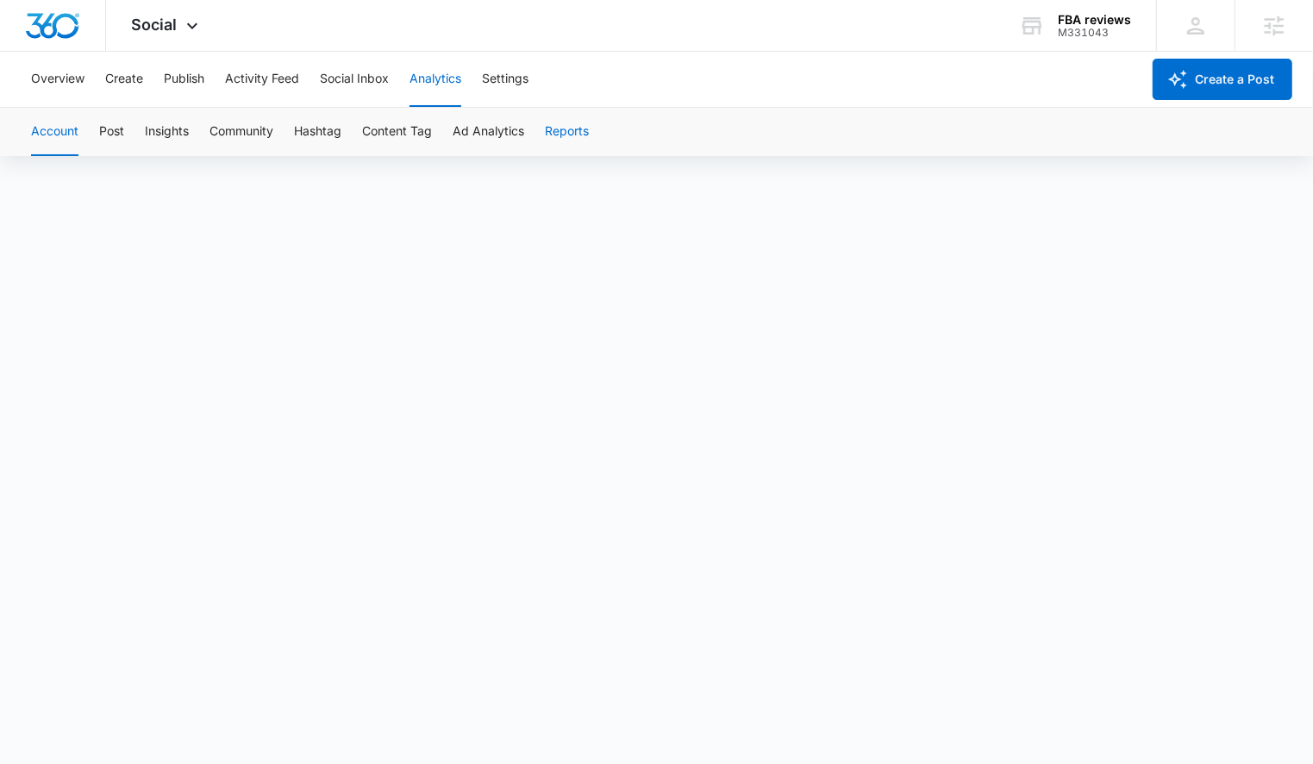
click at [553, 139] on button "Reports" at bounding box center [567, 132] width 44 height 48
click at [64, 71] on button "Overview" at bounding box center [57, 79] width 53 height 55
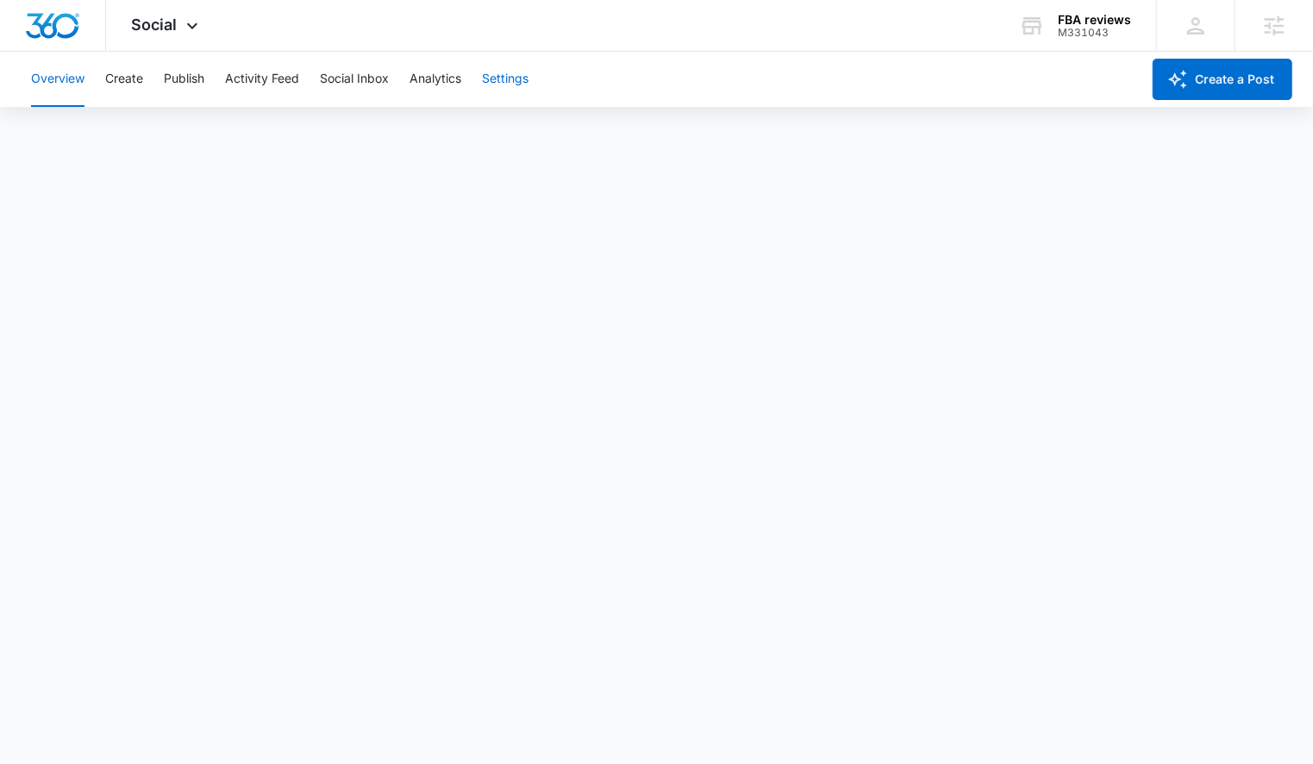
click at [495, 79] on button "Settings" at bounding box center [505, 79] width 47 height 55
click at [442, 75] on button "Analytics" at bounding box center [436, 79] width 52 height 55
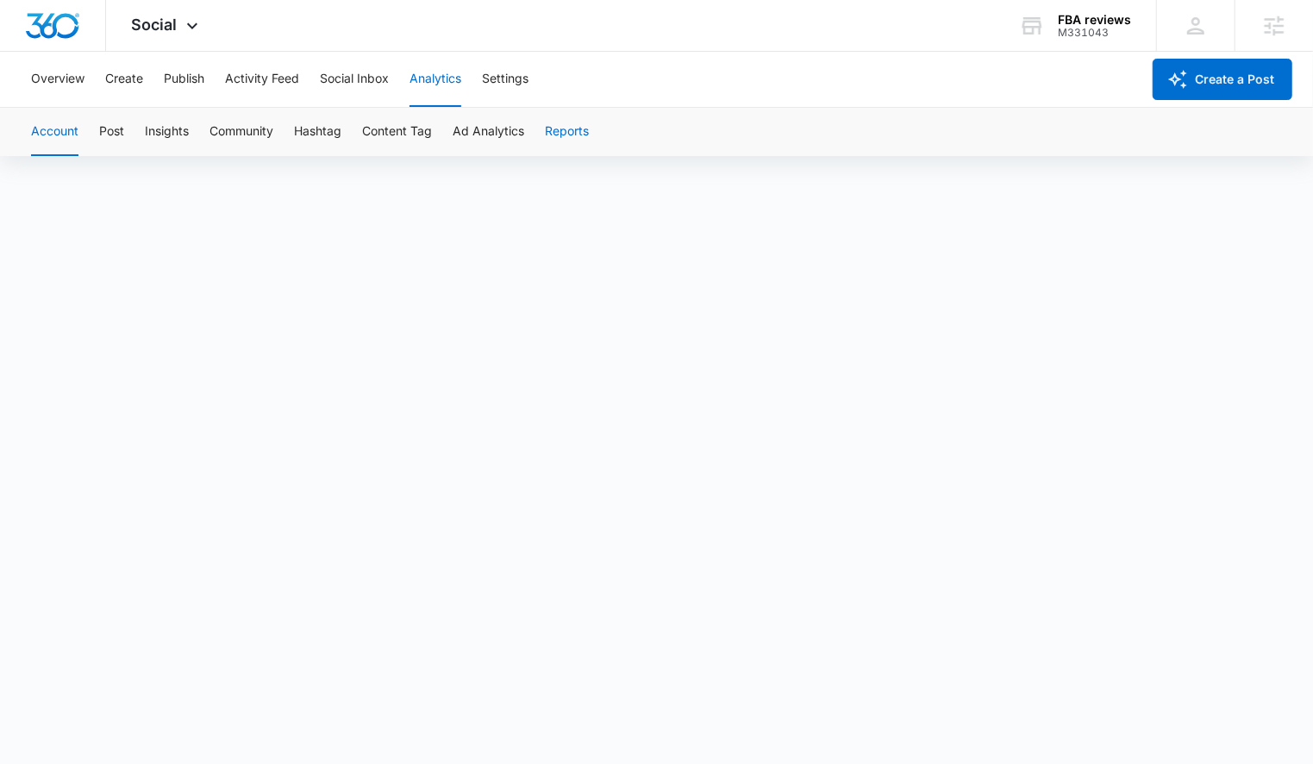
click at [563, 138] on button "Reports" at bounding box center [567, 132] width 44 height 48
